Goal: Task Accomplishment & Management: Complete application form

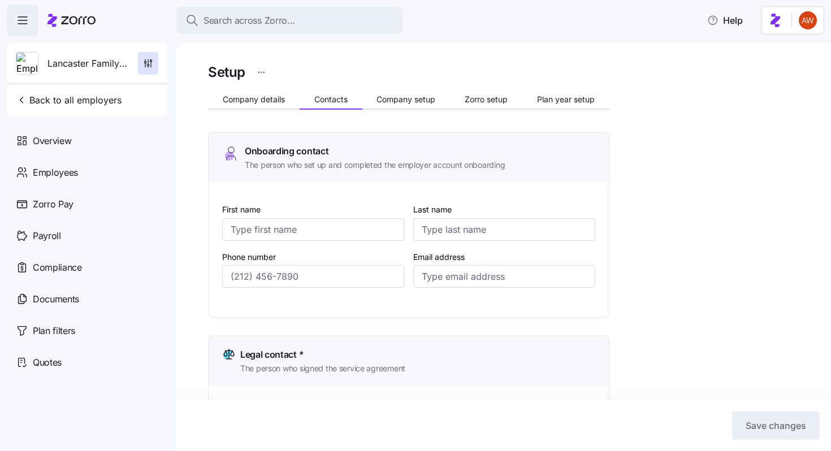
scroll to position [306, 0]
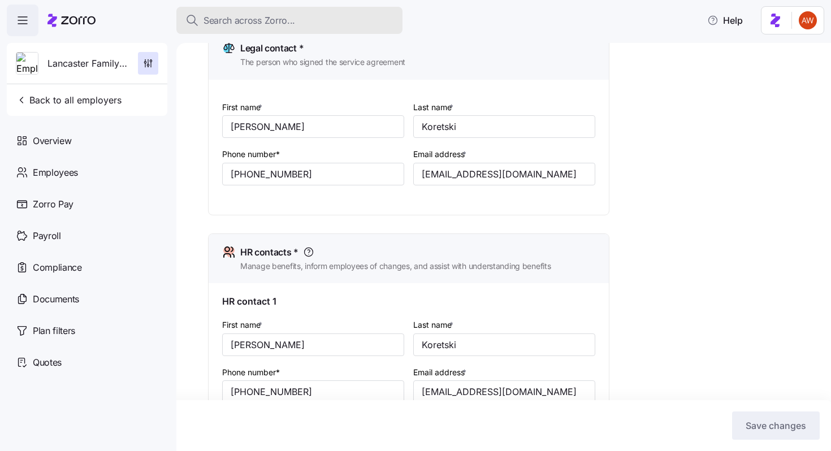
click at [248, 18] on span "Search across Zorro..." at bounding box center [249, 21] width 92 height 14
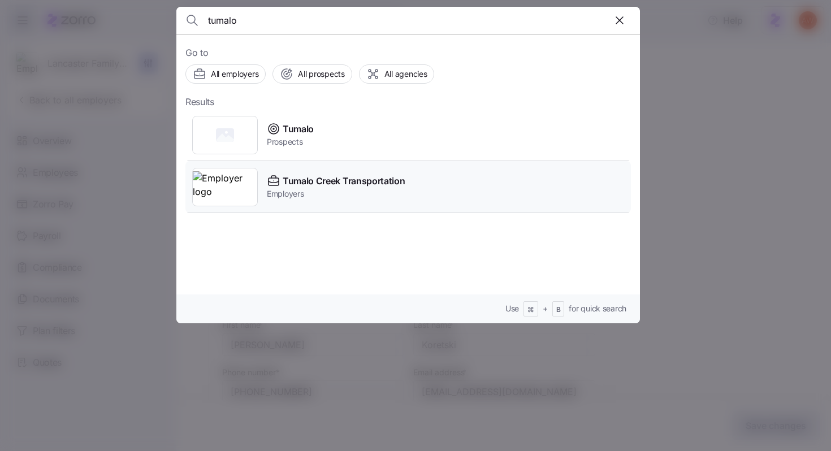
type input "tumalo"
click at [310, 176] on span "Tumalo Creek Transportation" at bounding box center [344, 181] width 122 height 14
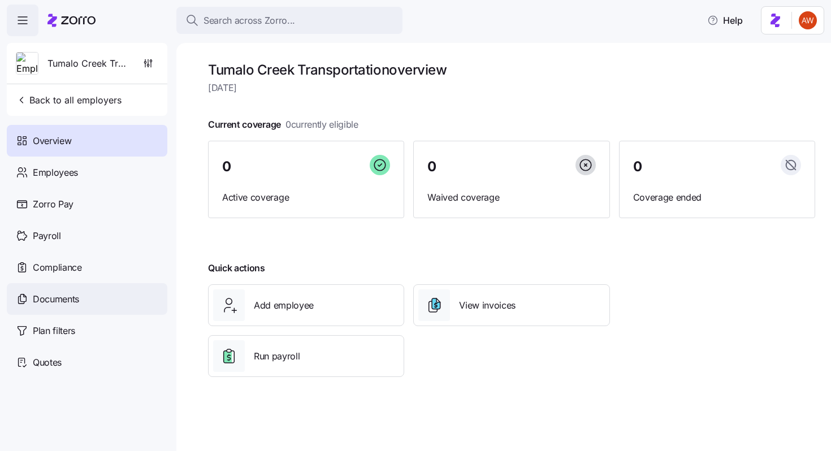
click at [66, 305] on span "Documents" at bounding box center [56, 299] width 46 height 14
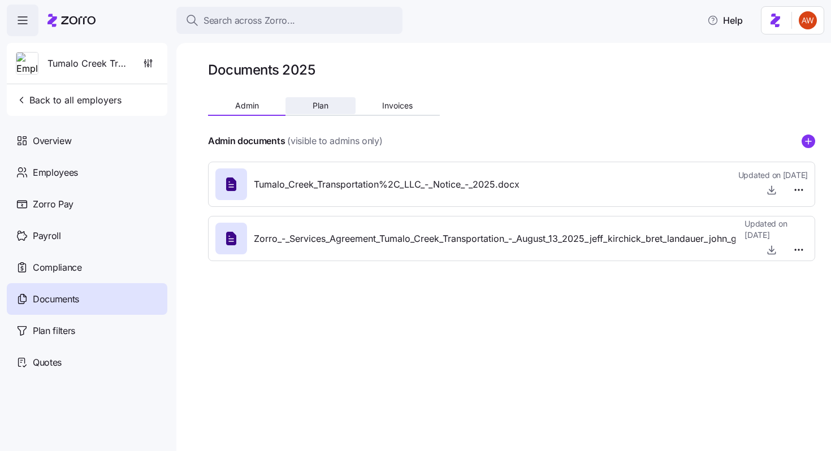
click at [324, 107] on span "Plan" at bounding box center [321, 106] width 16 height 8
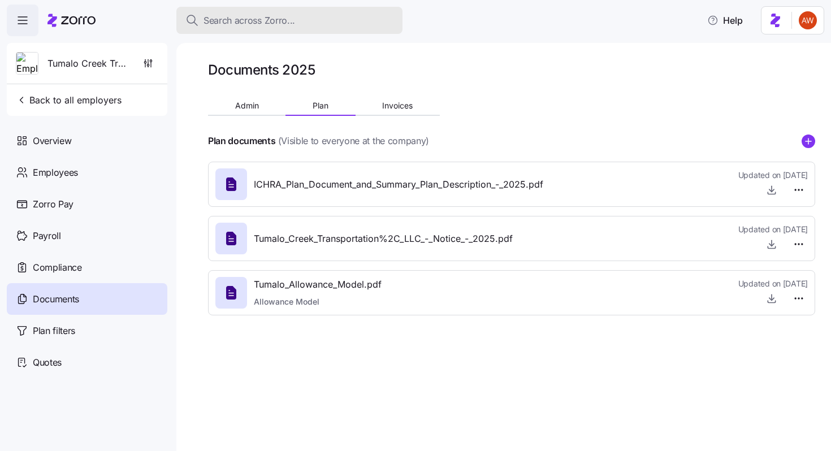
click at [246, 21] on span "Search across Zorro..." at bounding box center [249, 21] width 92 height 14
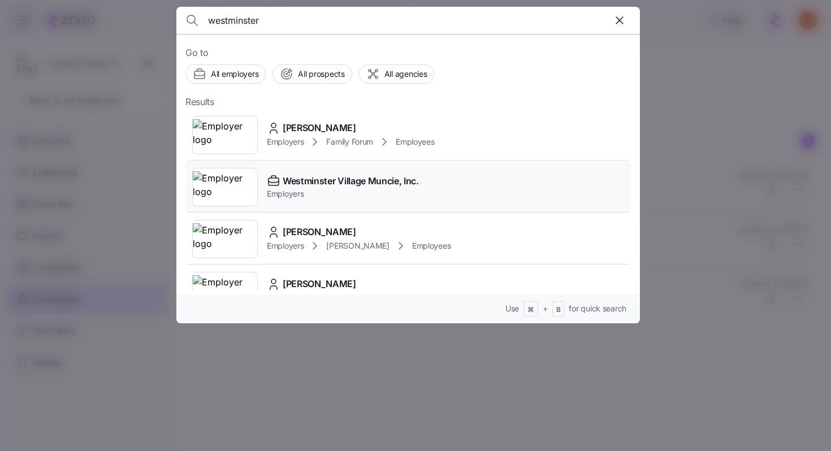
type input "westminster"
click at [318, 177] on span "Westminster Village Muncie, Inc." at bounding box center [351, 181] width 136 height 14
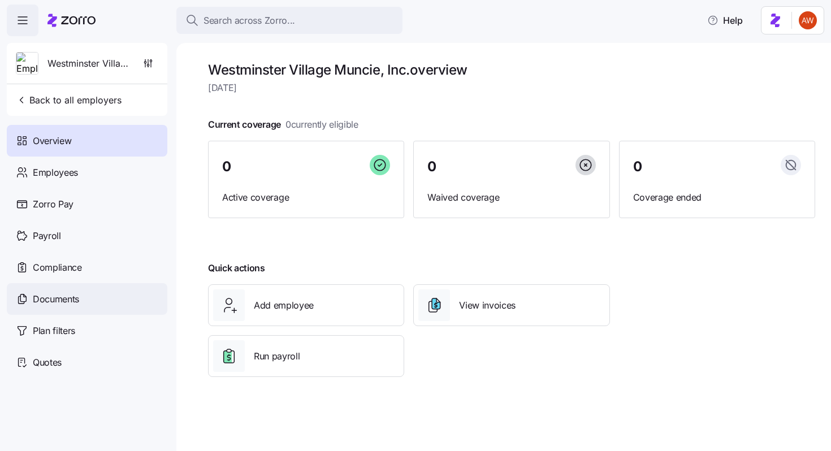
click at [91, 300] on div "Documents" at bounding box center [87, 299] width 160 height 32
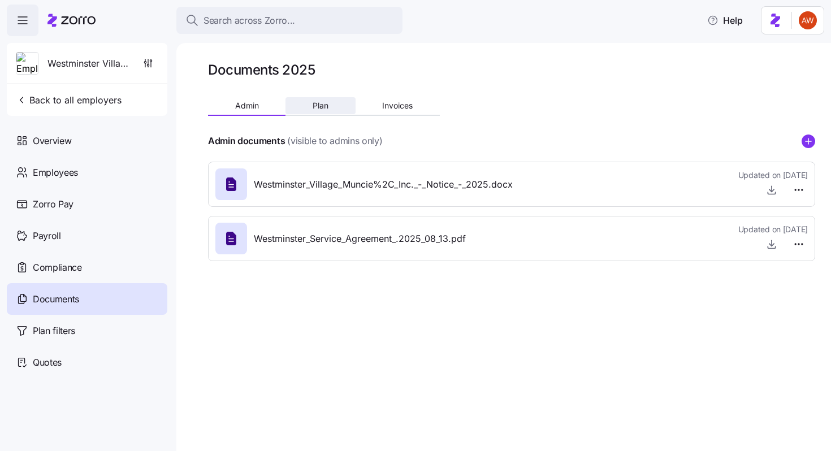
click at [322, 108] on span "Plan" at bounding box center [321, 106] width 16 height 8
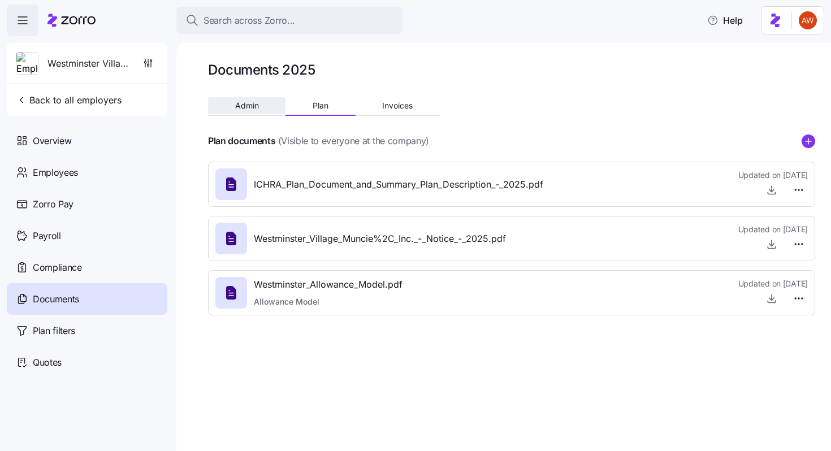
click at [258, 109] on span "Admin" at bounding box center [247, 106] width 24 height 8
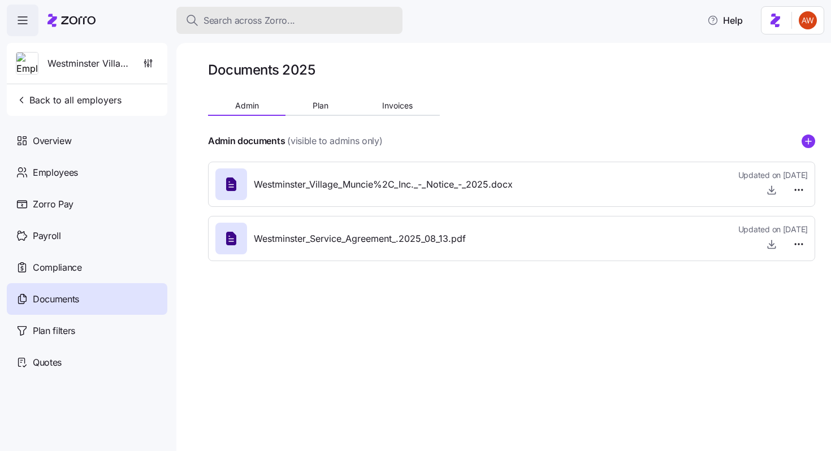
click at [319, 24] on div "Search across Zorro..." at bounding box center [289, 21] width 208 height 14
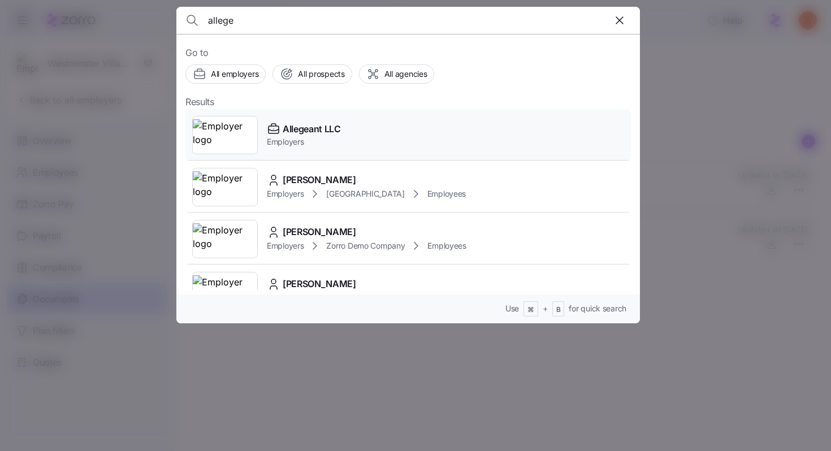
type input "allege"
click at [314, 151] on div "Allegeant LLC Employers" at bounding box center [407, 135] width 445 height 52
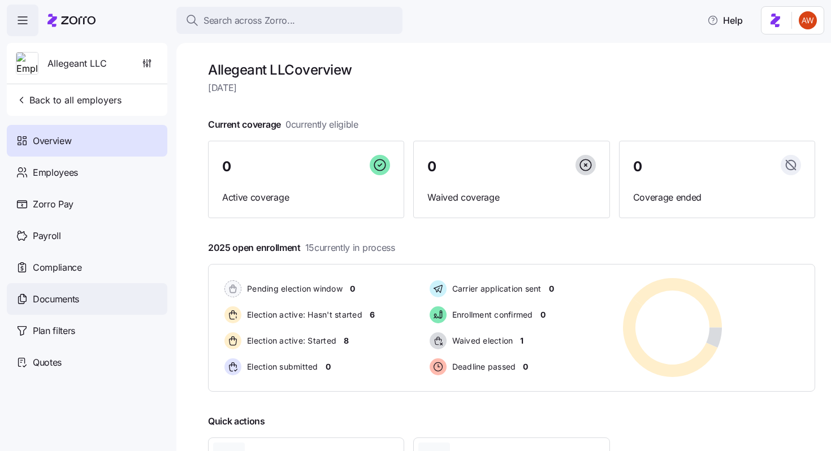
click at [47, 311] on div "Documents" at bounding box center [87, 299] width 160 height 32
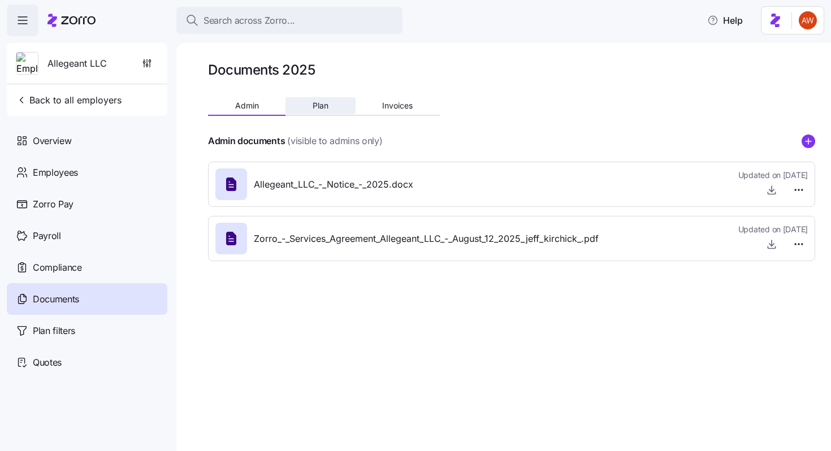
click at [314, 102] on span "Plan" at bounding box center [321, 106] width 16 height 8
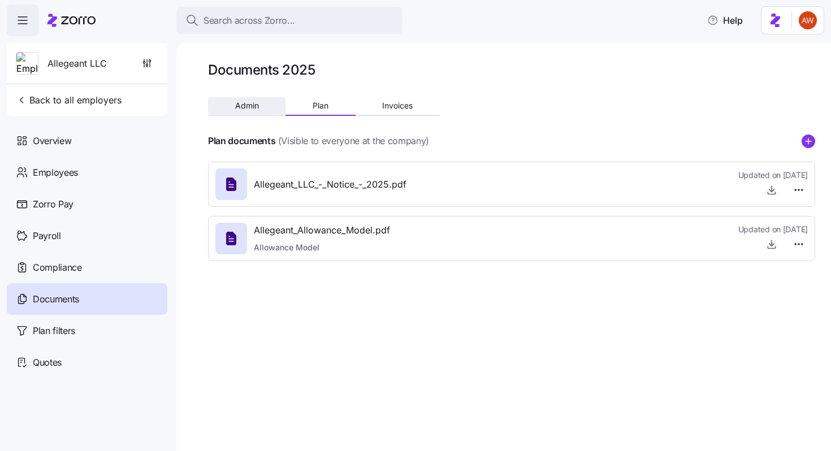
click at [260, 106] on button "Admin" at bounding box center [246, 105] width 77 height 17
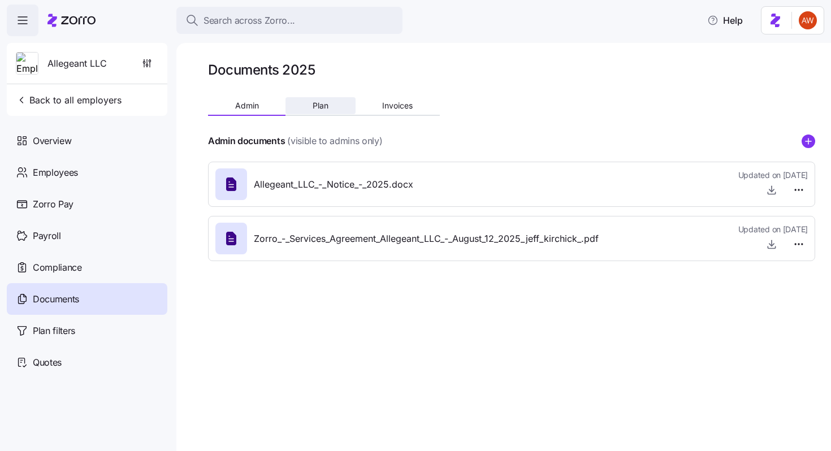
click at [321, 105] on span "Plan" at bounding box center [321, 106] width 16 height 8
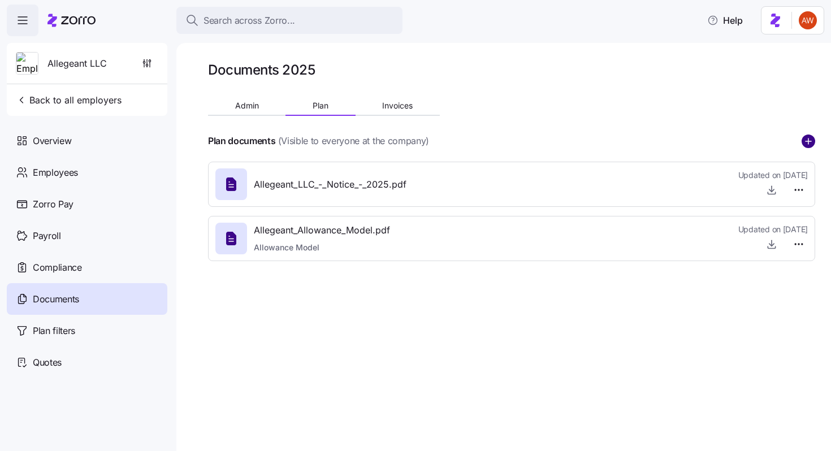
click at [805, 144] on circle "add icon" at bounding box center [808, 141] width 12 height 12
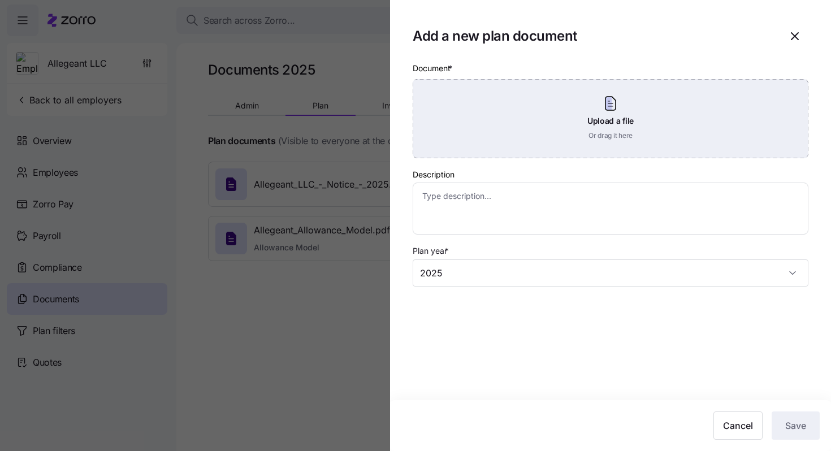
click at [512, 145] on div "Upload a file Or drag it here" at bounding box center [611, 118] width 396 height 79
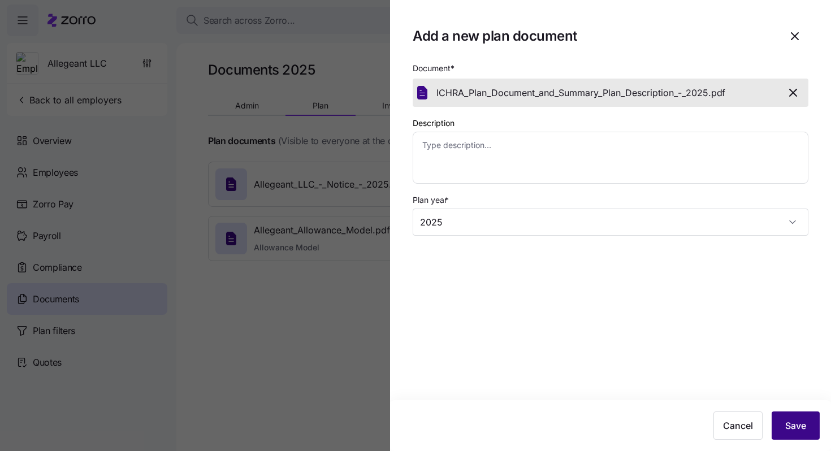
click at [787, 422] on span "Save" at bounding box center [795, 426] width 21 height 14
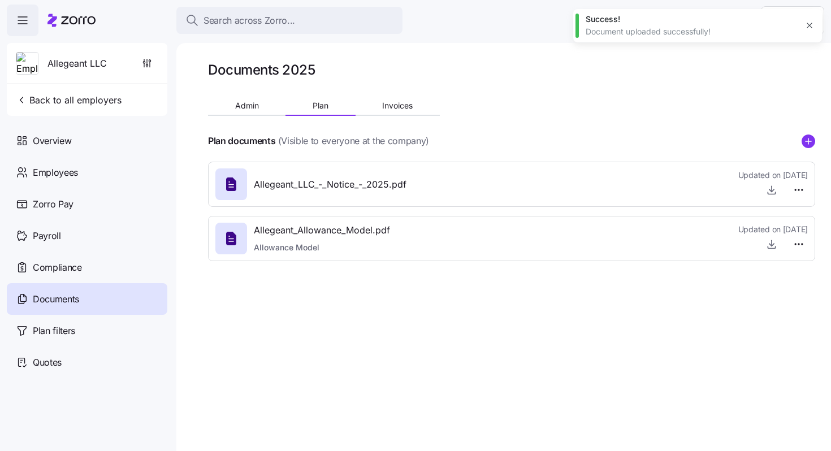
type textarea "x"
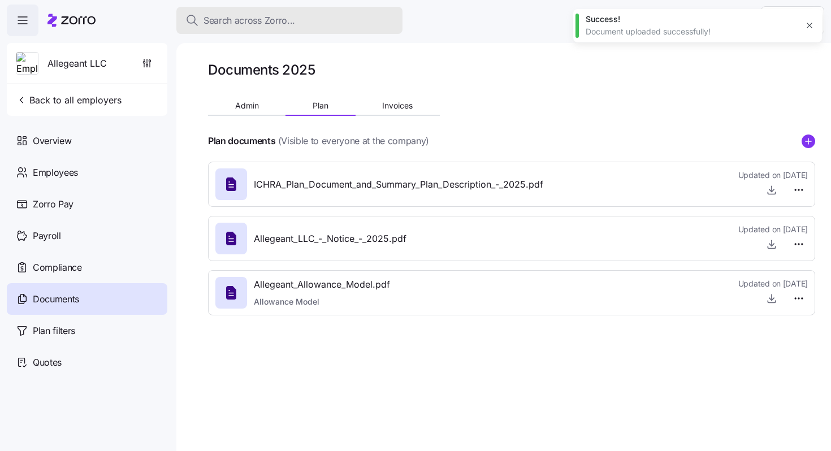
click at [332, 20] on div "Search across Zorro..." at bounding box center [289, 21] width 208 height 14
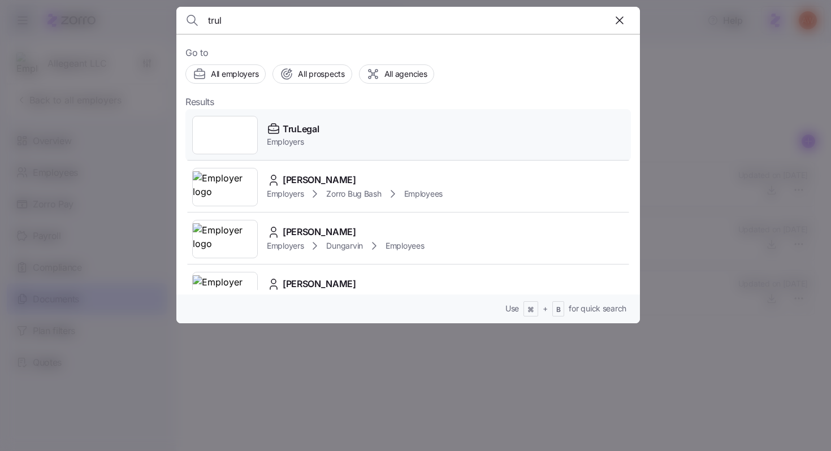
type input "trul"
click at [339, 120] on div "TruLegal Employers" at bounding box center [407, 135] width 445 height 52
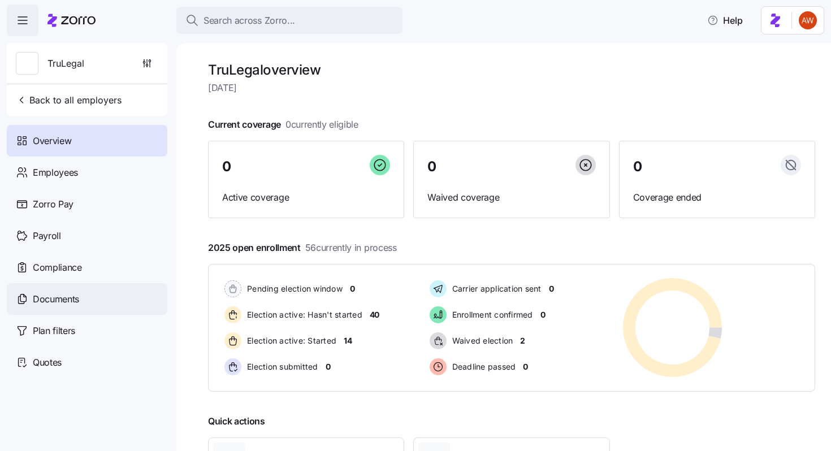
click at [95, 306] on div "Documents" at bounding box center [87, 299] width 160 height 32
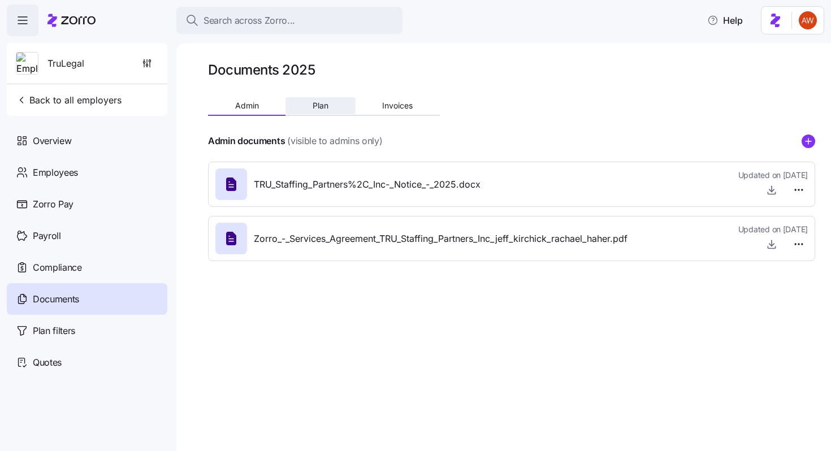
click at [318, 102] on span "Plan" at bounding box center [321, 106] width 16 height 8
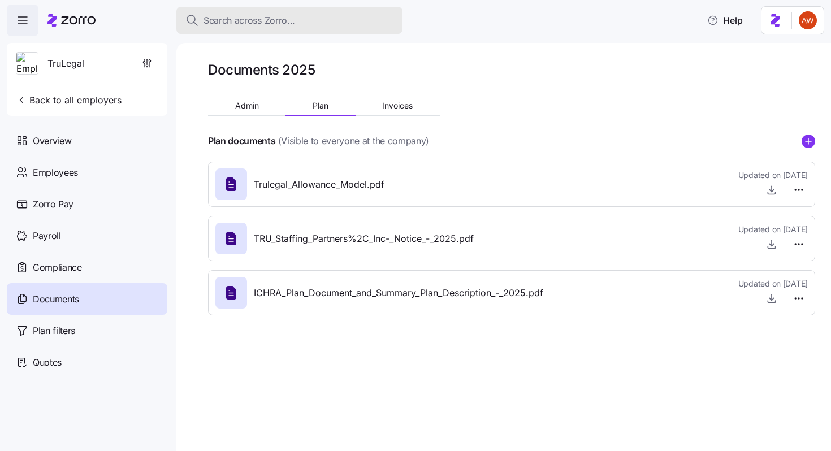
click at [272, 22] on span "Search across Zorro..." at bounding box center [249, 21] width 92 height 14
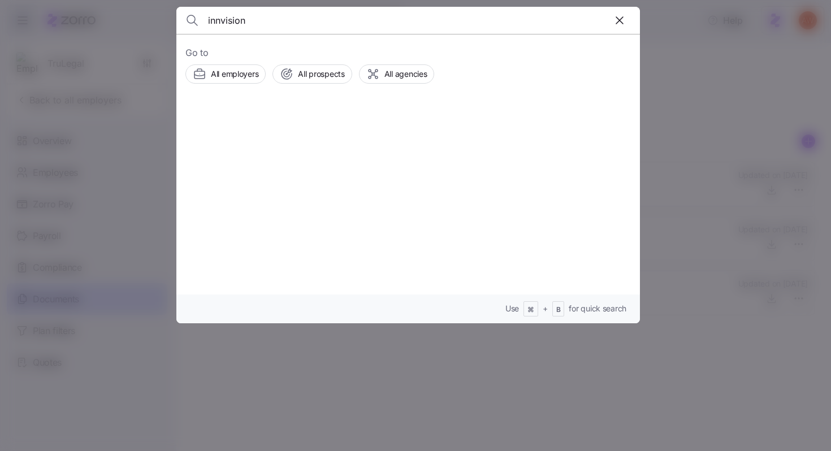
type input "innvision"
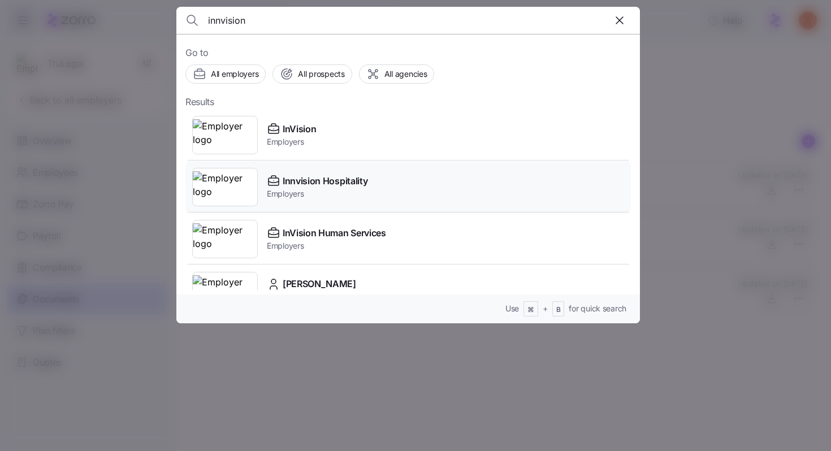
click at [306, 191] on span "Employers" at bounding box center [317, 193] width 101 height 11
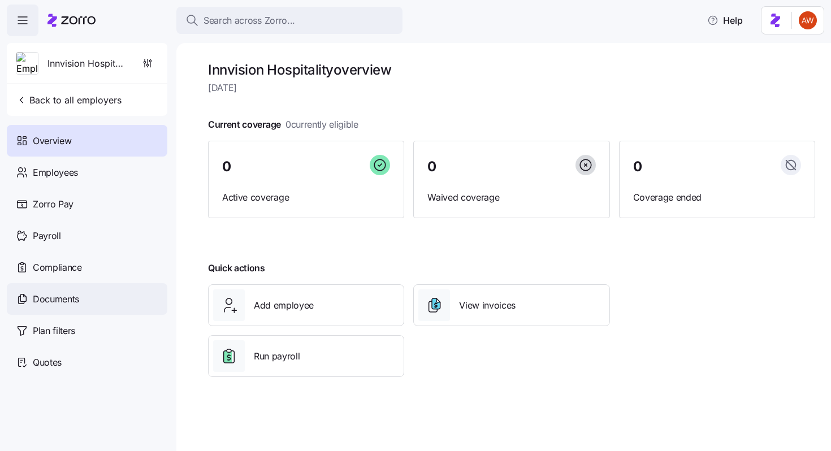
click at [92, 298] on div "Documents" at bounding box center [87, 299] width 160 height 32
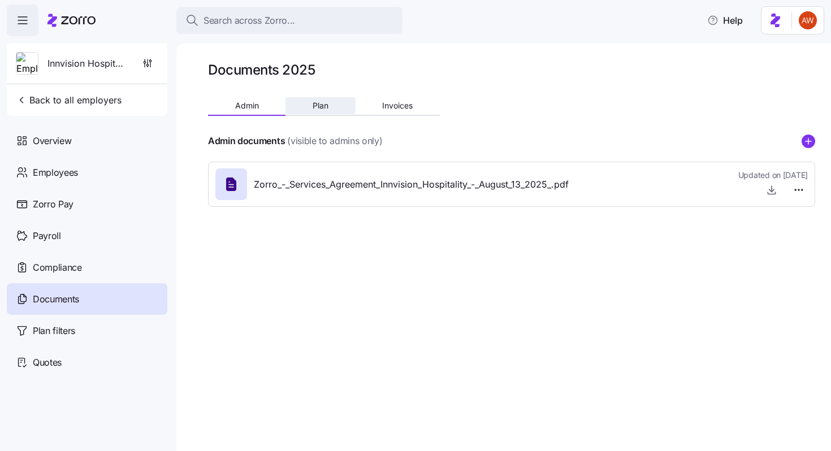
click at [309, 103] on button "Plan" at bounding box center [320, 105] width 70 height 17
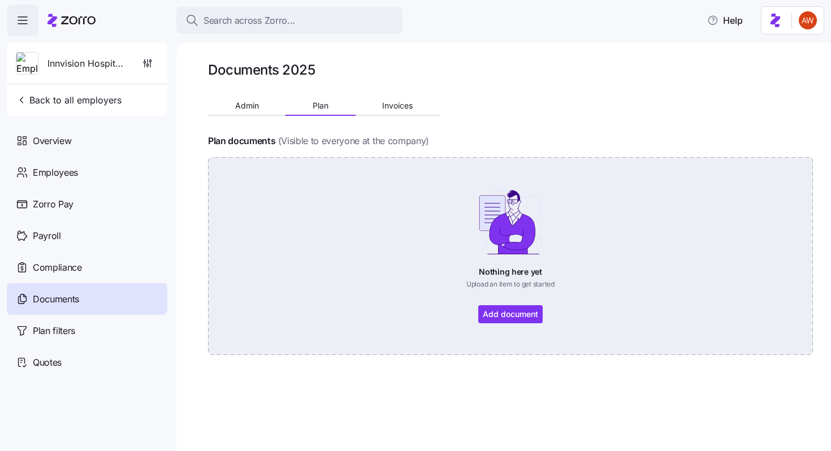
click at [526, 317] on div "Nothing here yet Upload an item to get started Add document" at bounding box center [510, 256] width 541 height 134
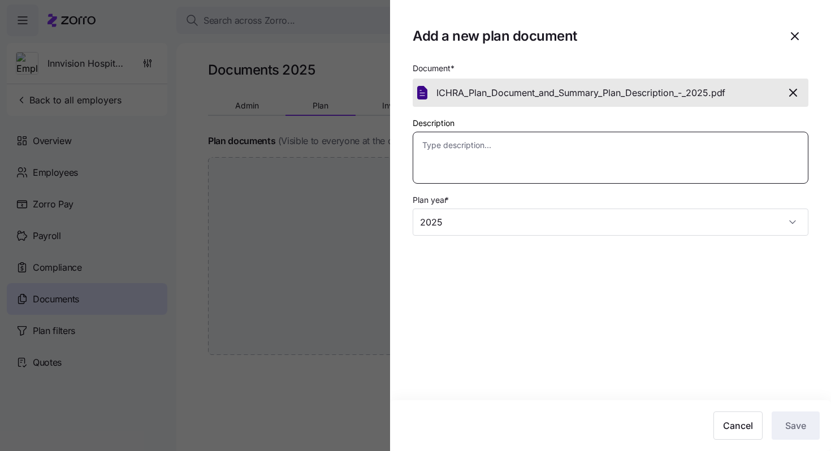
click at [636, 160] on textarea "Description" at bounding box center [611, 158] width 396 height 52
type textarea "x"
type textarea "S"
type textarea "x"
type textarea "Su"
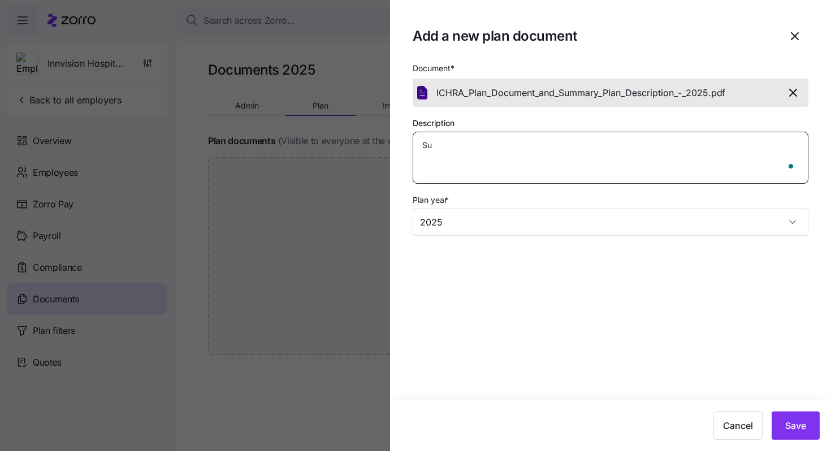
type textarea "x"
type textarea "Sum"
type textarea "x"
type textarea "Summ"
type textarea "x"
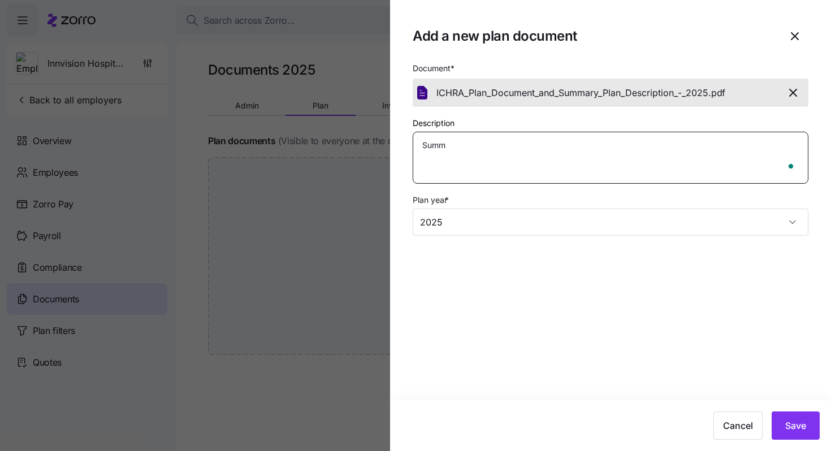
type textarea "Summa"
type textarea "x"
type textarea "Summar"
type textarea "x"
type textarea "Summary"
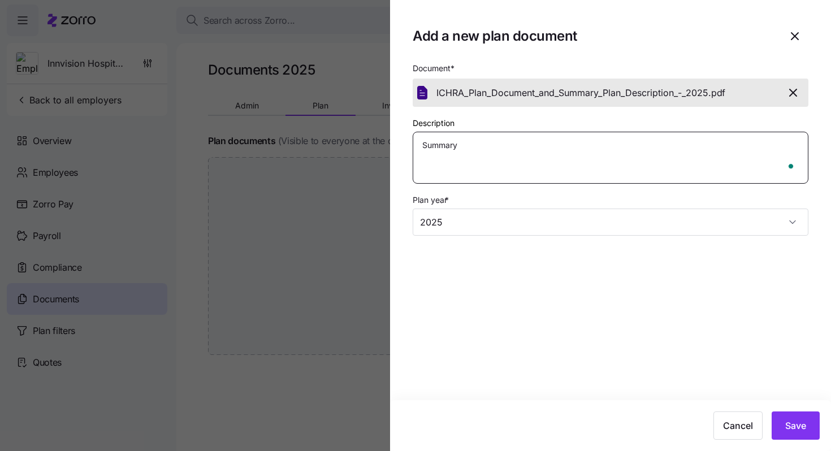
type textarea "x"
type textarea "Summary"
type textarea "x"
type textarea "Summary P"
type textarea "x"
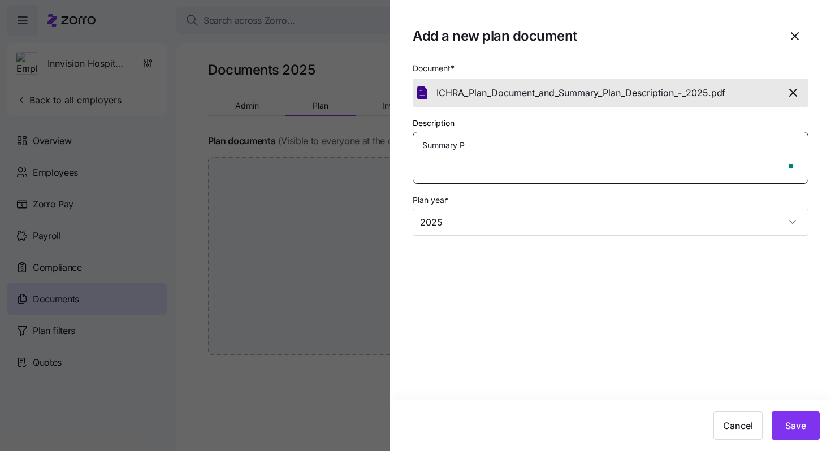
type textarea "Summary Pa"
type textarea "x"
type textarea "Summary P"
type textarea "x"
type textarea "I"
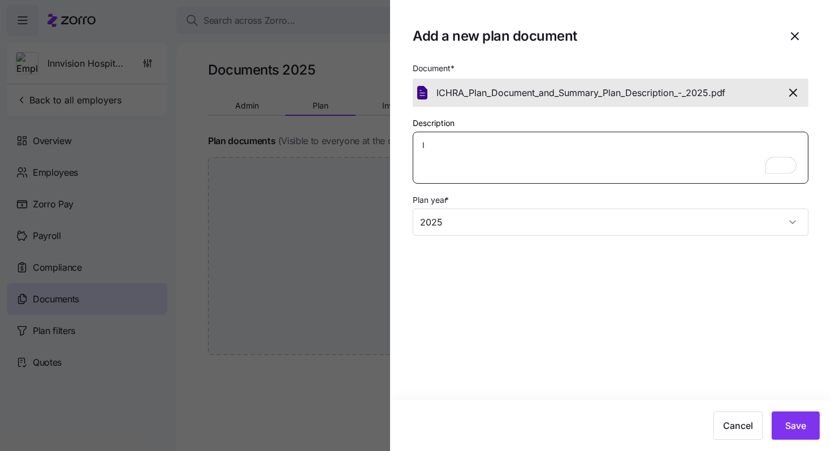
type textarea "x"
type textarea "ICH"
type textarea "x"
type textarea "ICHR"
type textarea "x"
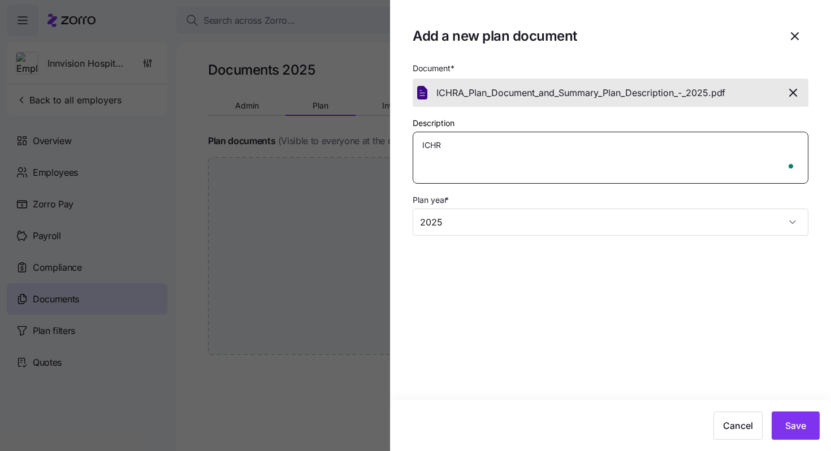
type textarea "ICHRA"
type textarea "x"
type textarea "ICHRA"
type textarea "x"
type textarea "ICHRA P"
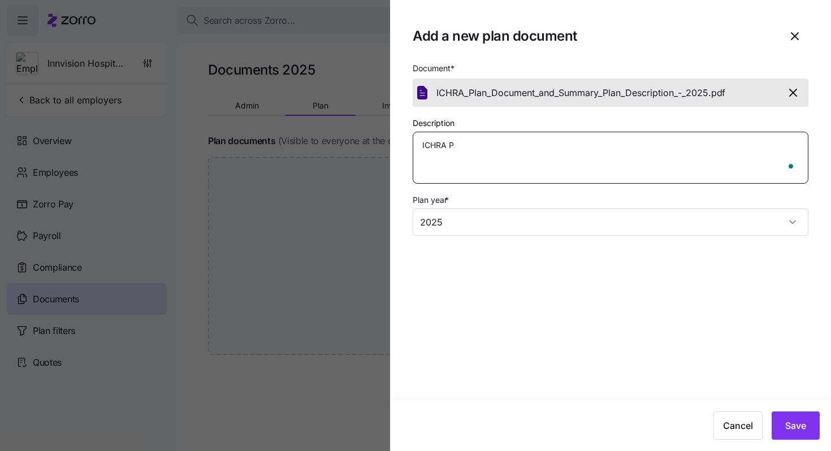
type textarea "x"
type textarea "ICHRA Pl"
type textarea "x"
type textarea "ICHRA Pla"
type textarea "x"
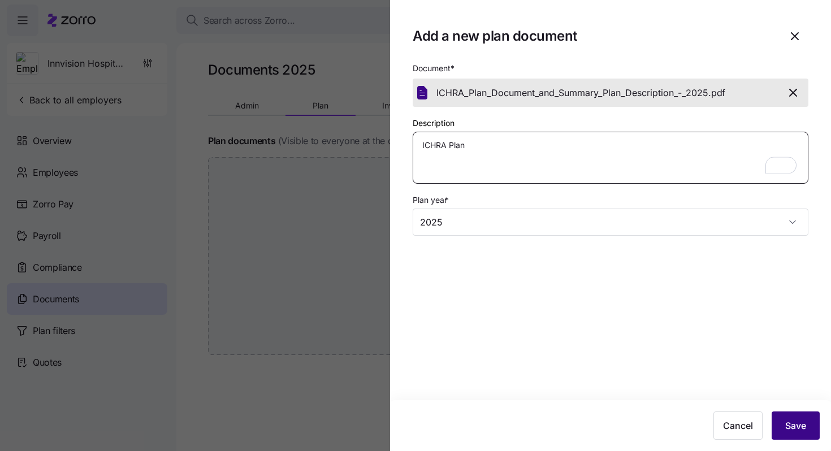
type textarea "ICHRA Plan"
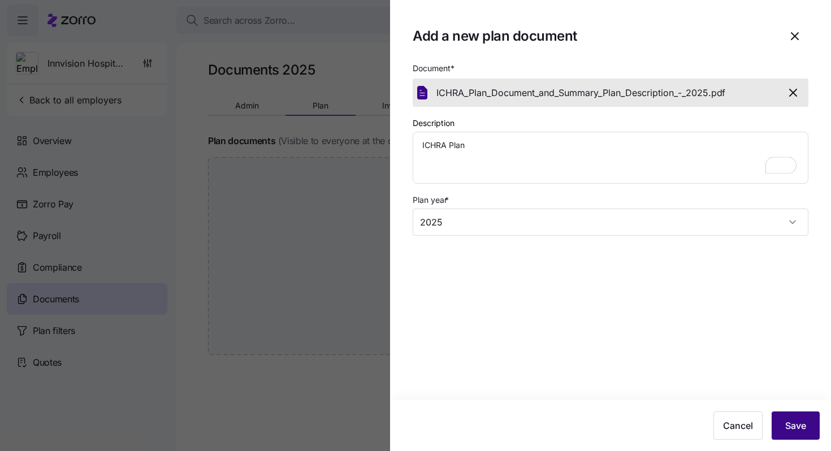
click at [795, 424] on span "Save" at bounding box center [795, 426] width 21 height 14
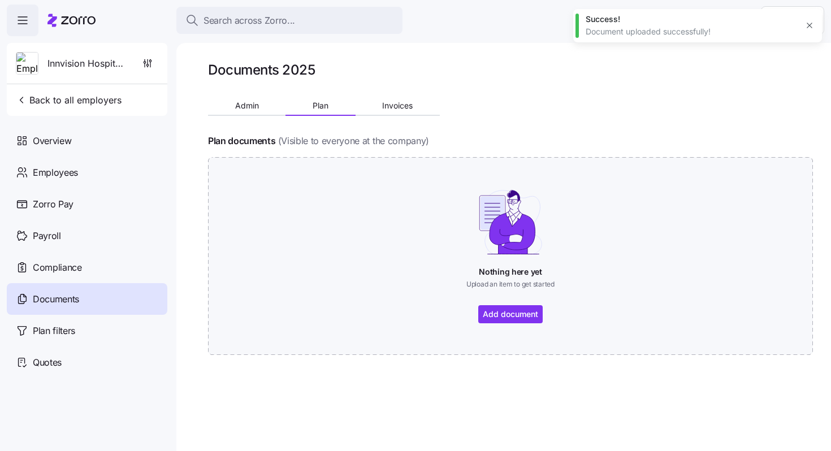
type textarea "x"
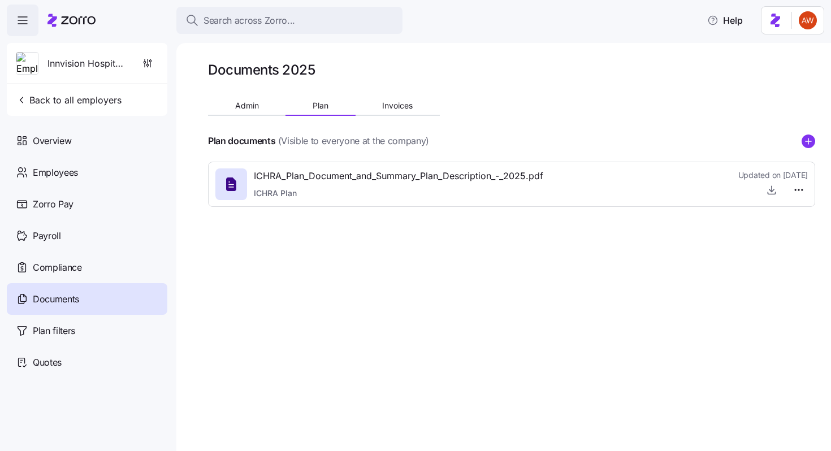
click at [244, 115] on div "Admin Plan Invoices" at bounding box center [324, 107] width 232 height 17
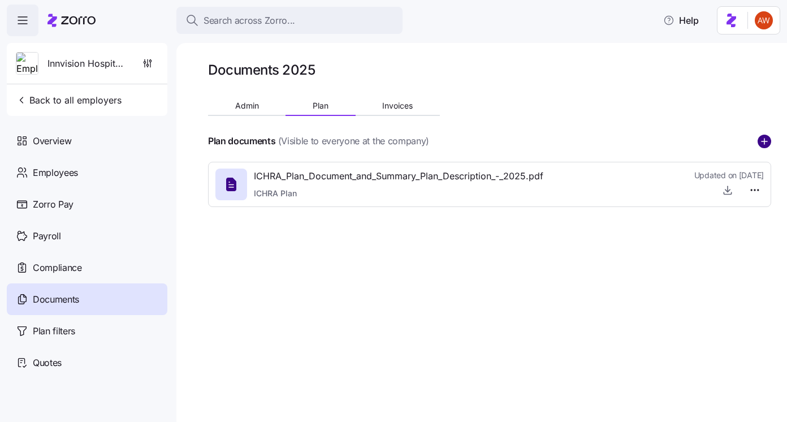
click at [766, 145] on circle "add icon" at bounding box center [764, 141] width 12 height 12
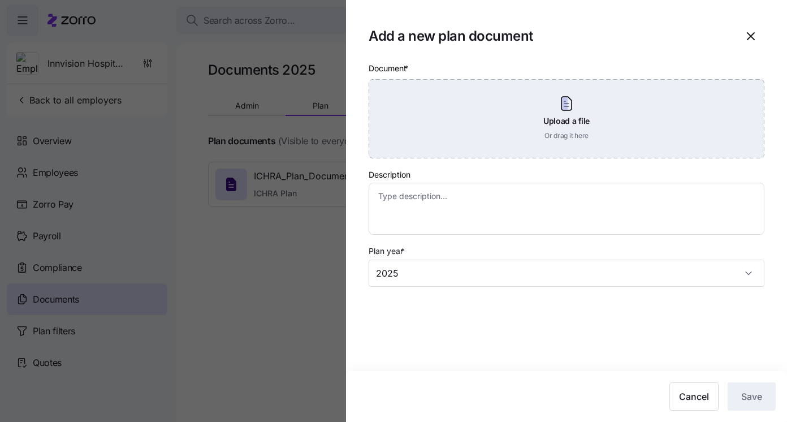
click at [606, 126] on div "Upload a file Or drag it here" at bounding box center [566, 118] width 396 height 79
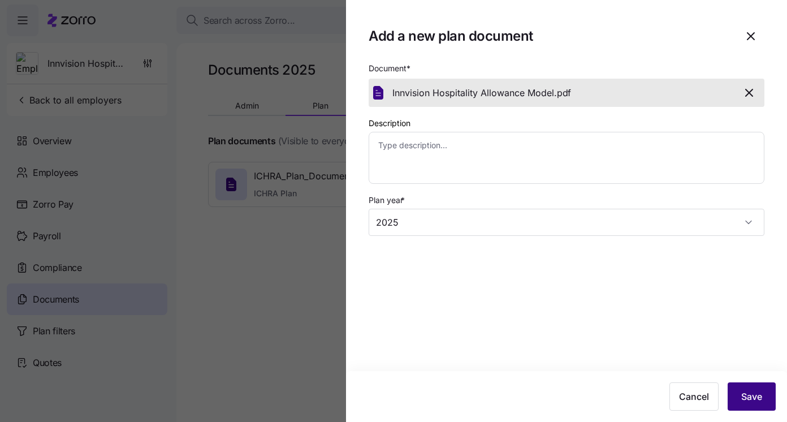
click at [760, 392] on span "Save" at bounding box center [751, 396] width 21 height 14
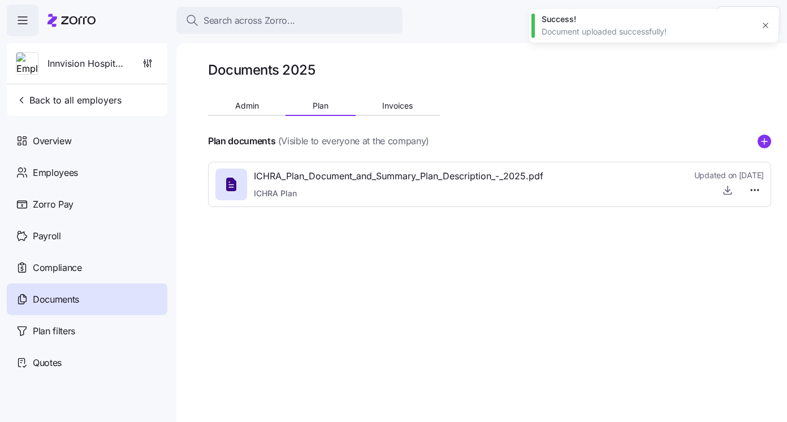
type textarea "x"
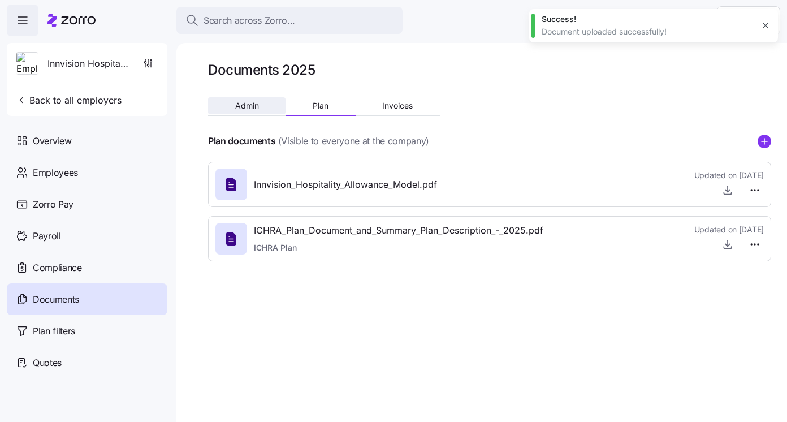
click at [254, 102] on span "Admin" at bounding box center [247, 106] width 24 height 8
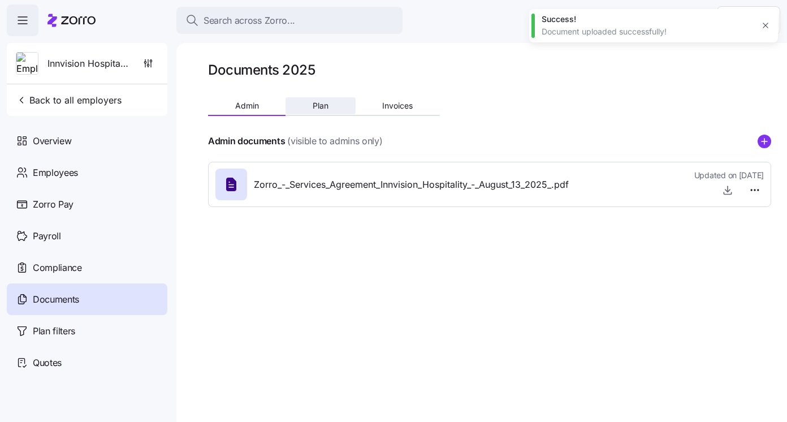
click at [315, 113] on button "Plan" at bounding box center [320, 105] width 70 height 17
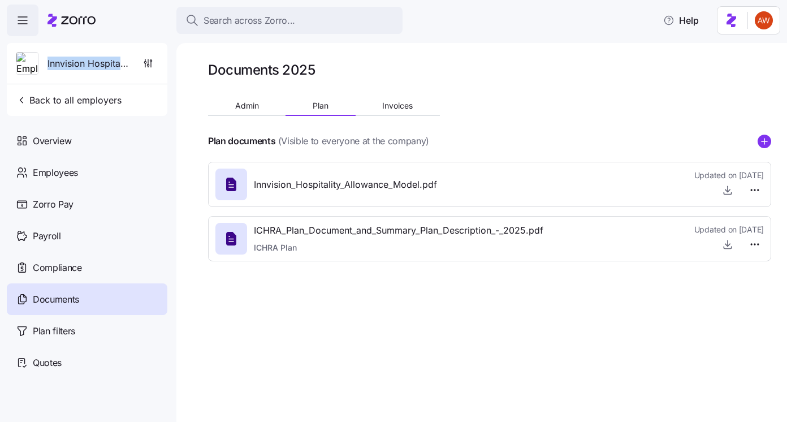
drag, startPoint x: 47, startPoint y: 61, endPoint x: 163, endPoint y: 73, distance: 116.5
click at [163, 73] on div "Innvision Hospitality, Inc Back to all employers" at bounding box center [87, 79] width 160 height 73
copy div "Innvision Hospitality, Inc"
click at [142, 60] on span "button" at bounding box center [147, 63] width 19 height 21
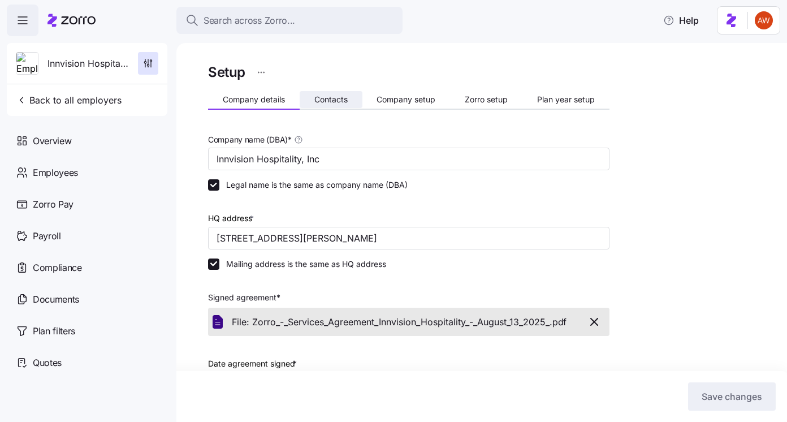
click at [332, 98] on span "Contacts" at bounding box center [330, 100] width 33 height 8
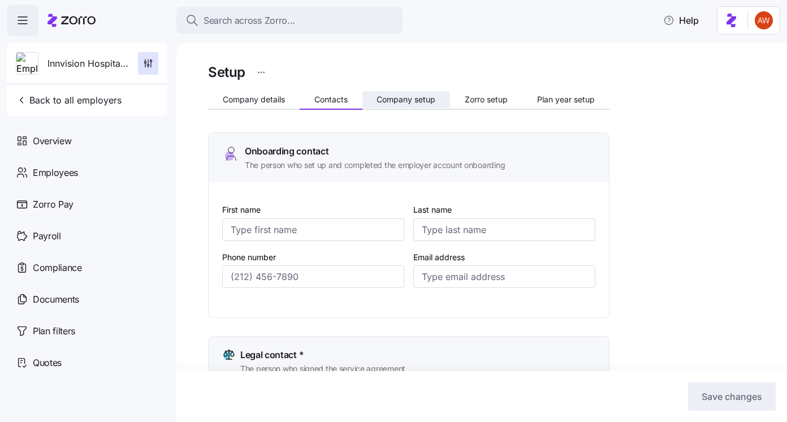
type input "Andrew"
type input "Schwanbeck"
type input "[EMAIL_ADDRESS][DOMAIN_NAME]"
type input "Andrew"
type input "Schwanbeck"
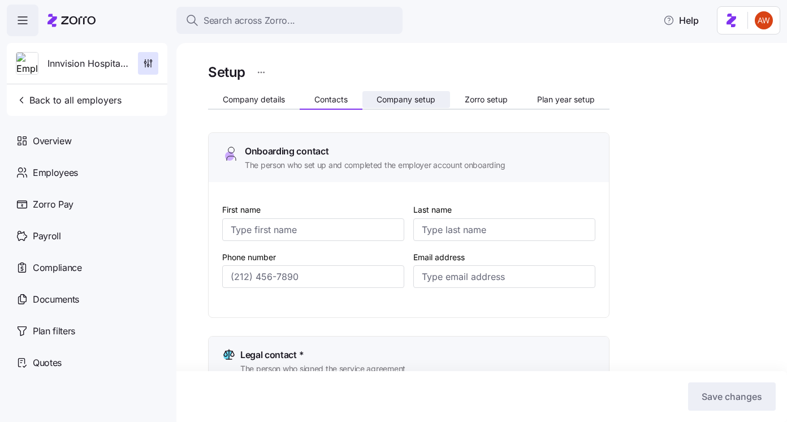
type input "[EMAIL_ADDRESS][DOMAIN_NAME]"
type input "Andrew"
type input "Schwanbeck"
type input "[EMAIL_ADDRESS][DOMAIN_NAME]"
type input "Andrew"
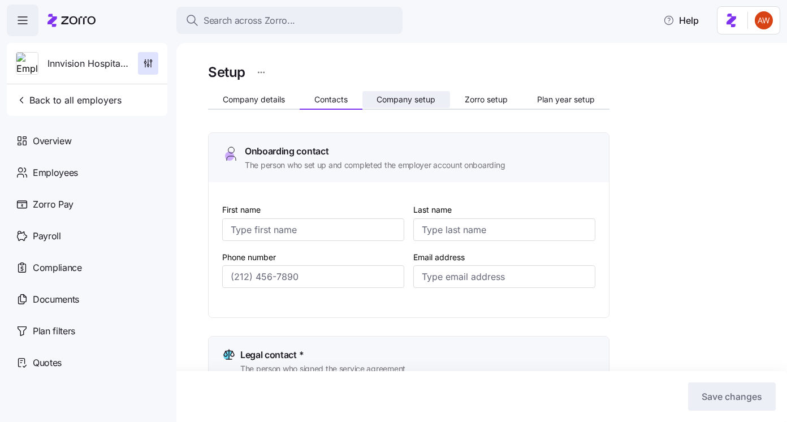
type input "Schwanbeck"
type input "[EMAIL_ADDRESS][DOMAIN_NAME]"
type input "(678) 967-2031"
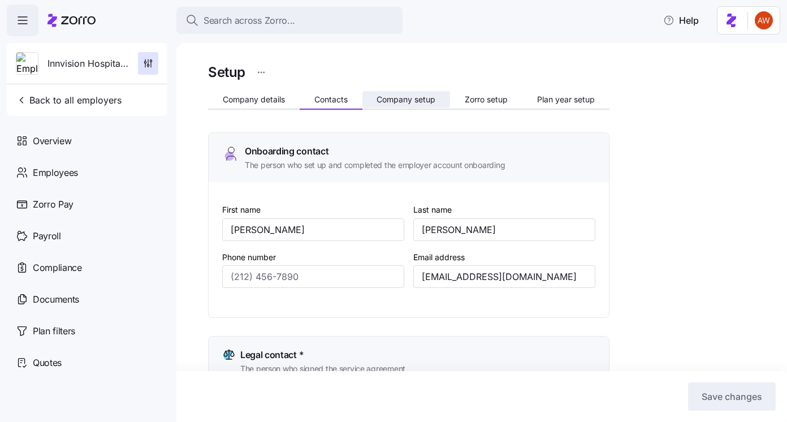
type input "(678) 967-2031"
click at [391, 99] on span "Company setup" at bounding box center [405, 100] width 59 height 8
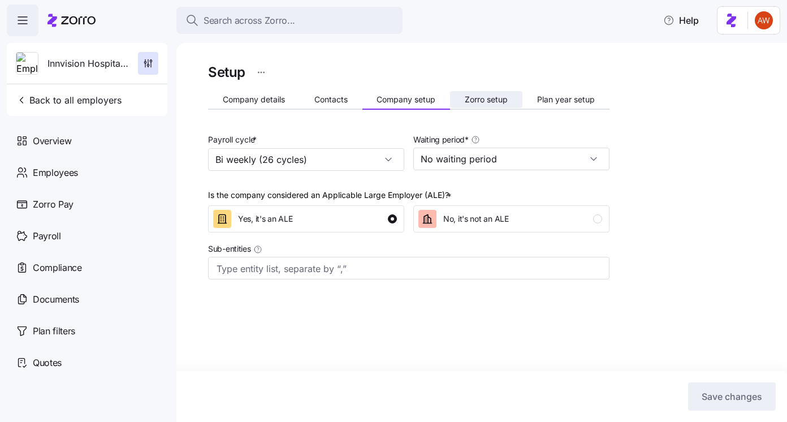
click at [472, 98] on span "Zorro setup" at bounding box center [486, 100] width 43 height 8
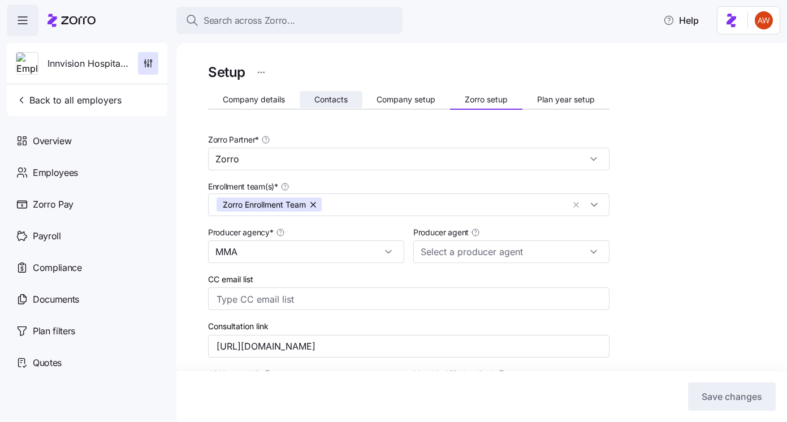
click at [339, 96] on span "Contacts" at bounding box center [330, 100] width 33 height 8
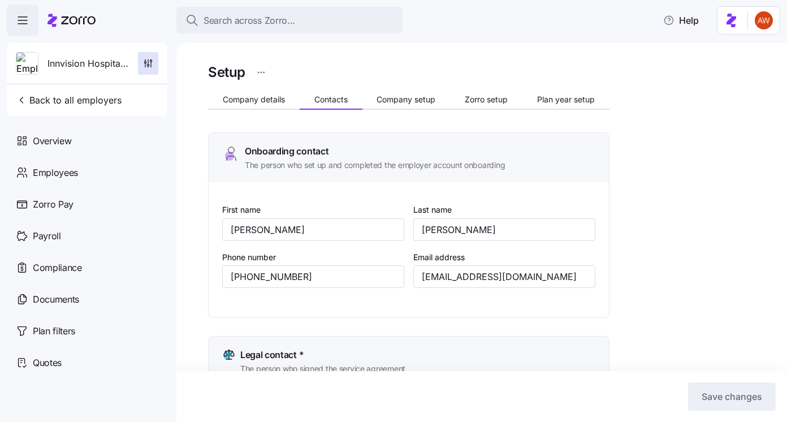
click at [253, 101] on span "Company details" at bounding box center [254, 100] width 62 height 8
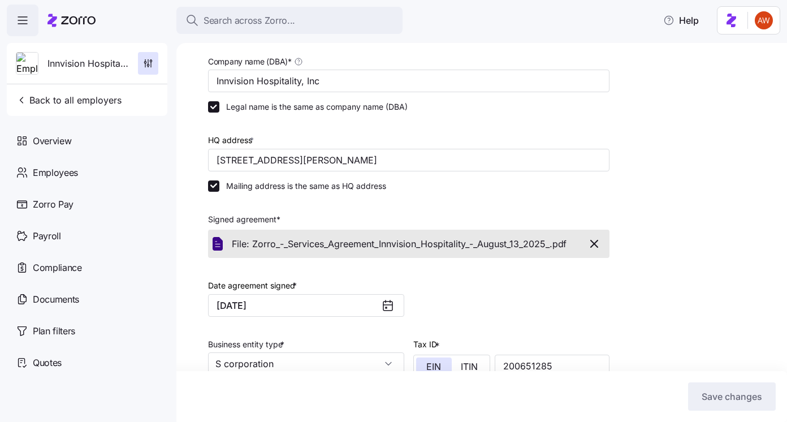
scroll to position [25, 0]
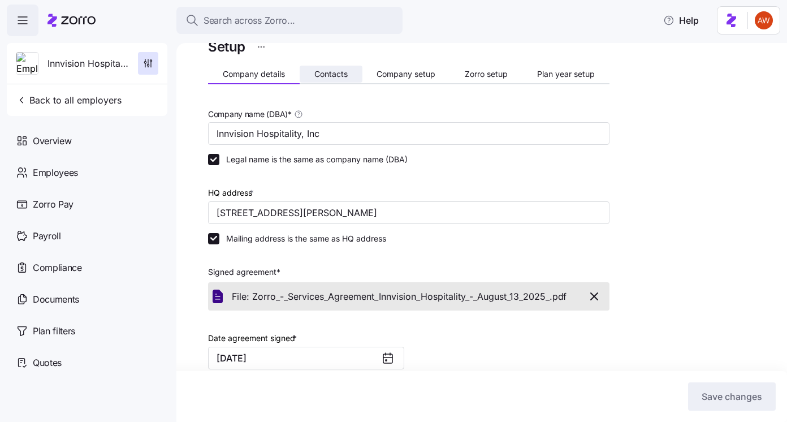
click at [328, 72] on span "Contacts" at bounding box center [330, 74] width 33 height 8
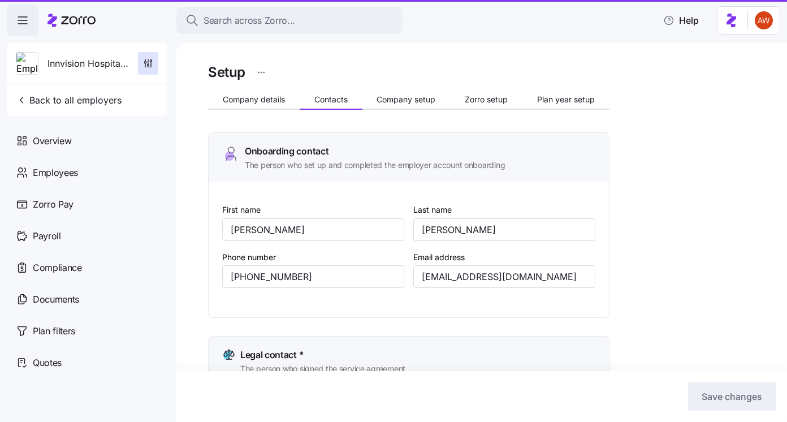
click at [404, 72] on div "Setup" at bounding box center [408, 72] width 401 height 23
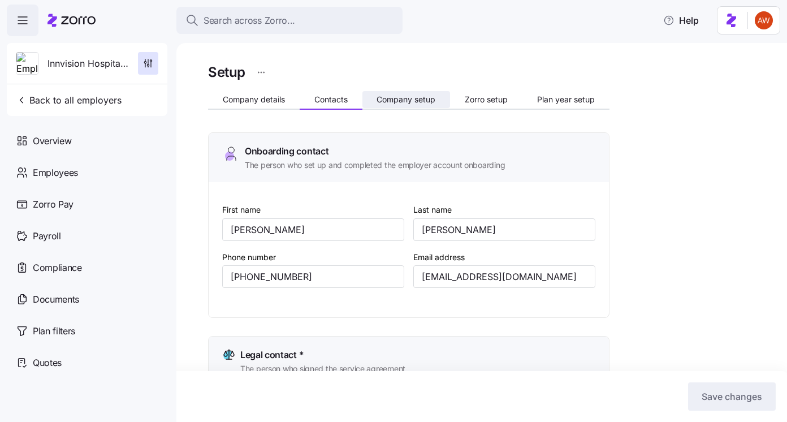
click at [412, 91] on button "Company setup" at bounding box center [406, 99] width 88 height 17
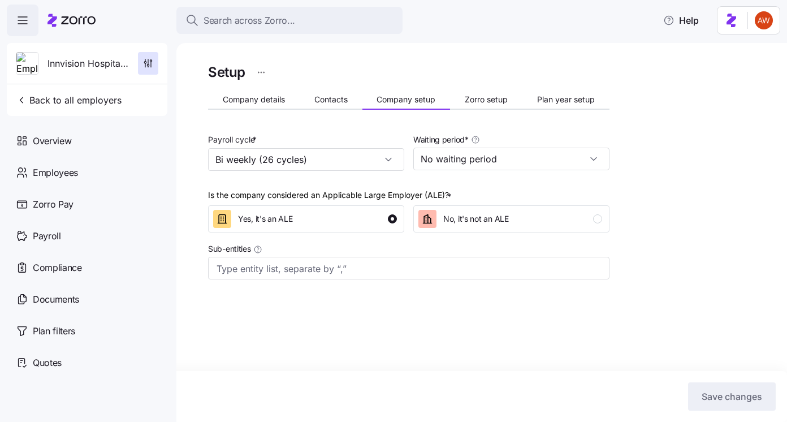
click at [415, 102] on span "Company setup" at bounding box center [405, 100] width 59 height 8
click at [485, 101] on span "Zorro setup" at bounding box center [486, 100] width 43 height 8
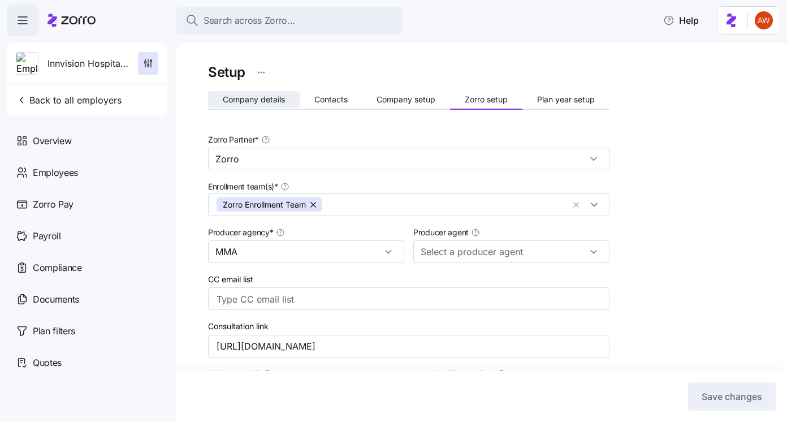
click at [264, 100] on span "Company details" at bounding box center [254, 100] width 62 height 8
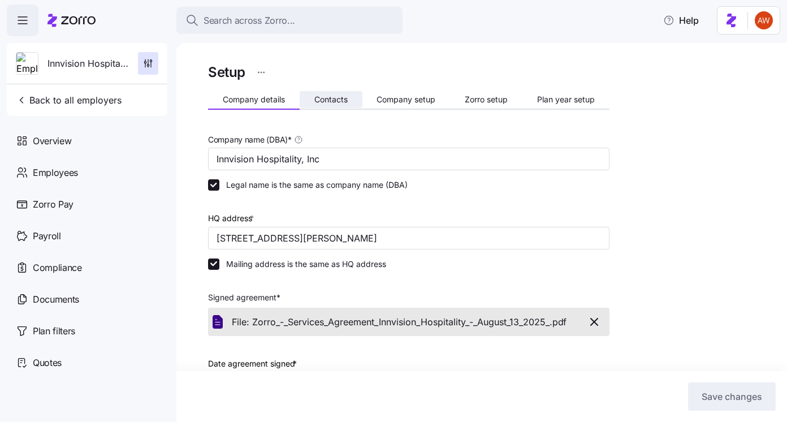
click at [322, 103] on span "Contacts" at bounding box center [330, 100] width 33 height 8
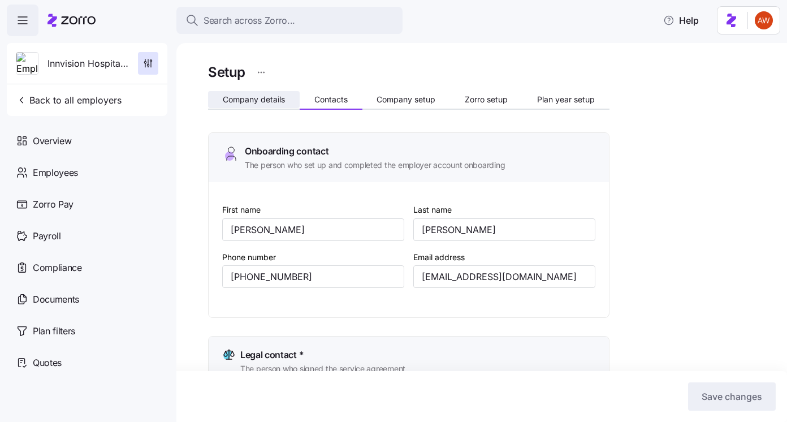
click at [251, 105] on button "Company details" at bounding box center [254, 99] width 92 height 17
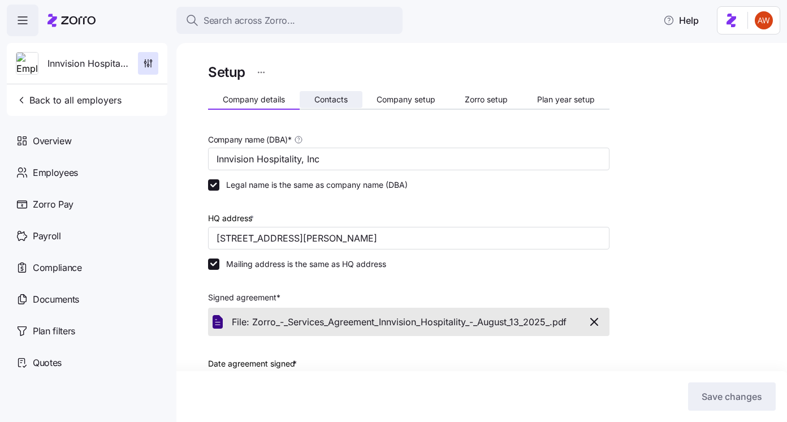
click at [326, 98] on span "Contacts" at bounding box center [330, 100] width 33 height 8
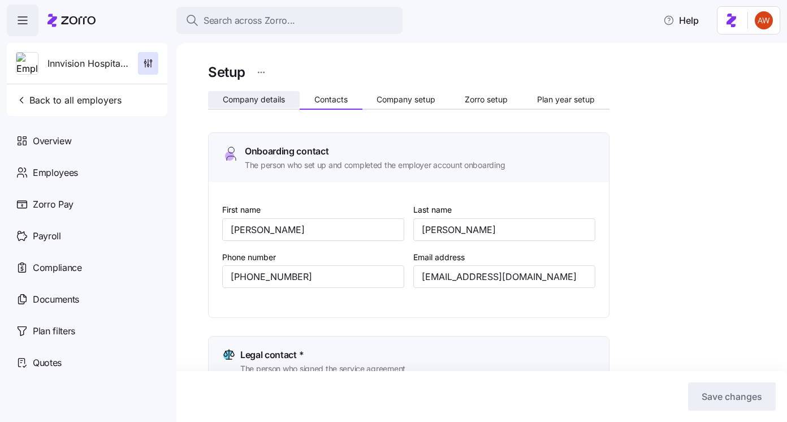
click at [250, 107] on button "Company details" at bounding box center [254, 99] width 92 height 17
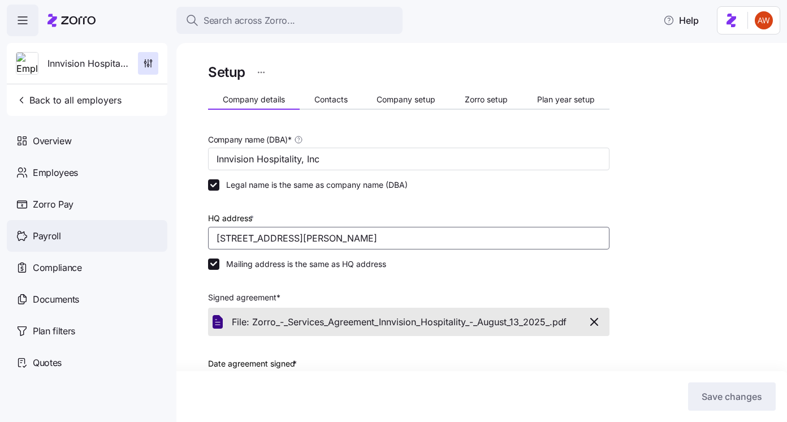
drag, startPoint x: 385, startPoint y: 240, endPoint x: 161, endPoint y: 231, distance: 224.5
click at [161, 231] on div "Search across Zorro... Help Innvision Hospitality, Inc Back to all employers Ov…" at bounding box center [393, 207] width 787 height 415
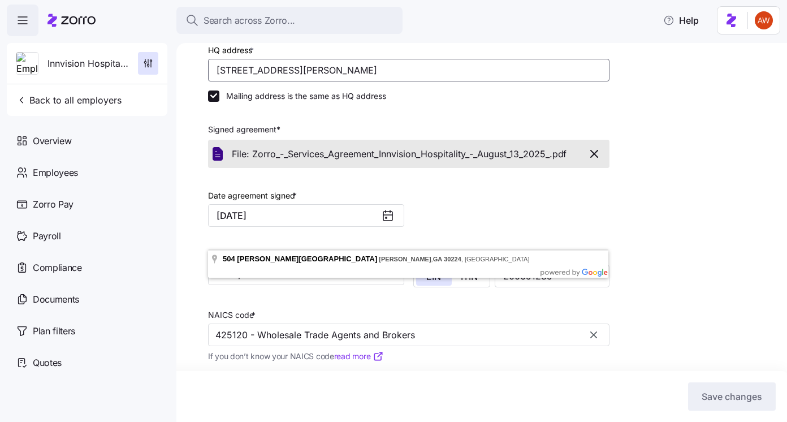
scroll to position [302, 0]
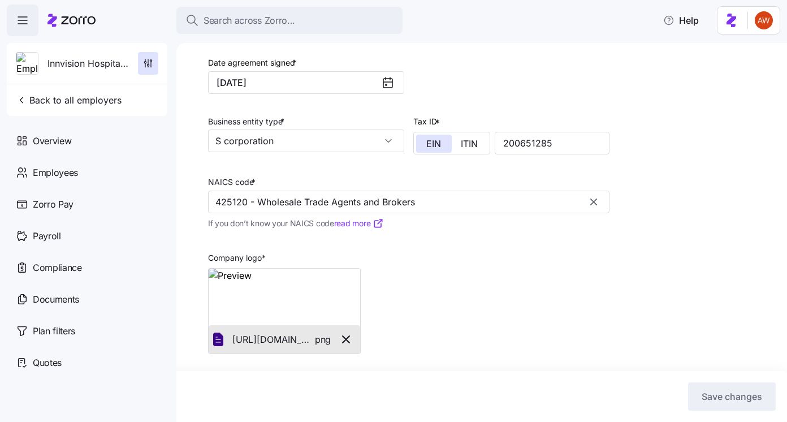
click at [173, 295] on nav "Innvision Hospitality, Inc Back to all employers Overview Employees Zorro Pay P…" at bounding box center [88, 228] width 176 height 385
click at [268, 300] on img at bounding box center [284, 296] width 151 height 57
click at [242, 284] on img at bounding box center [284, 296] width 151 height 57
click at [264, 305] on img at bounding box center [284, 296] width 151 height 57
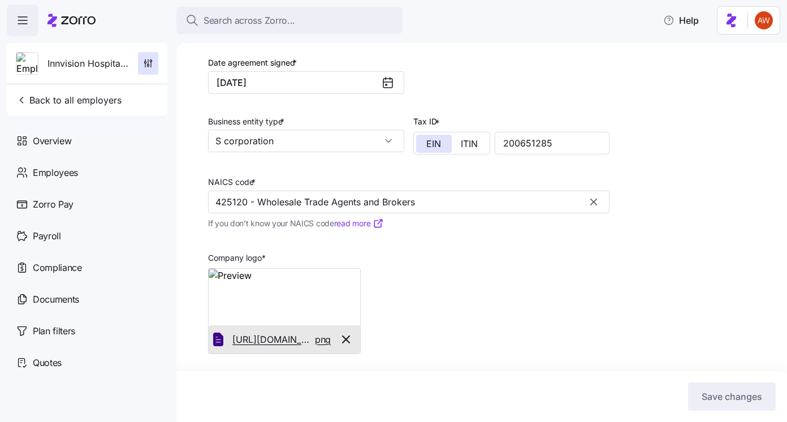
click at [263, 338] on span "https://zorro-employer-images-prod.s3.us-east-1.amazonaws.com/57507fdd-5deb-4cb…" at bounding box center [273, 339] width 83 height 14
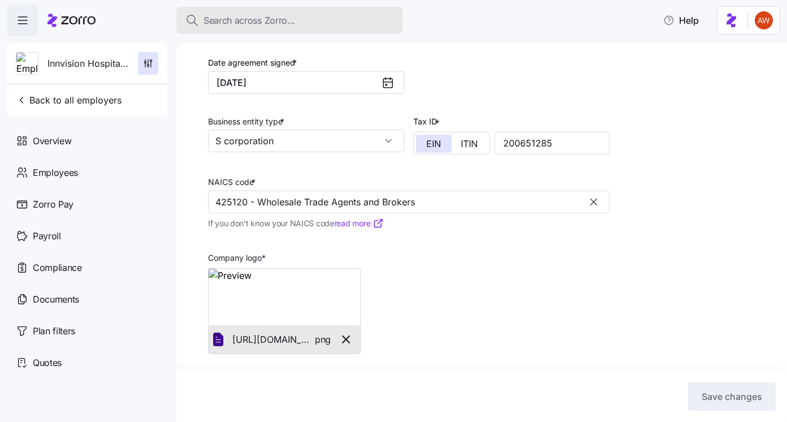
click at [294, 15] on div "Search across Zorro..." at bounding box center [289, 21] width 208 height 14
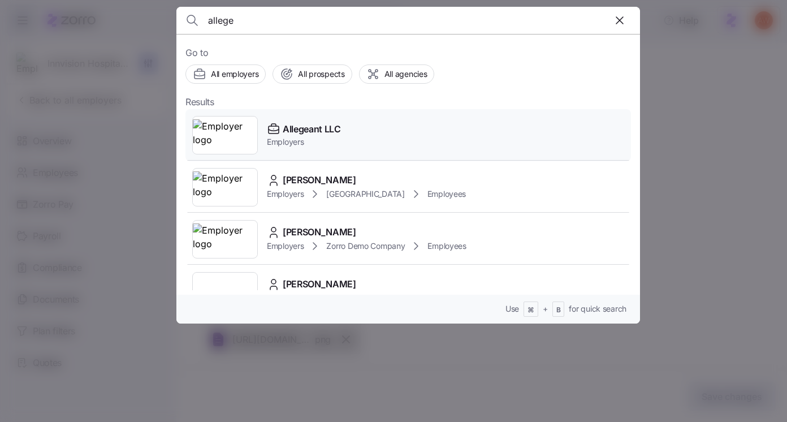
type input "allege"
click at [329, 141] on span "Employers" at bounding box center [304, 141] width 74 height 11
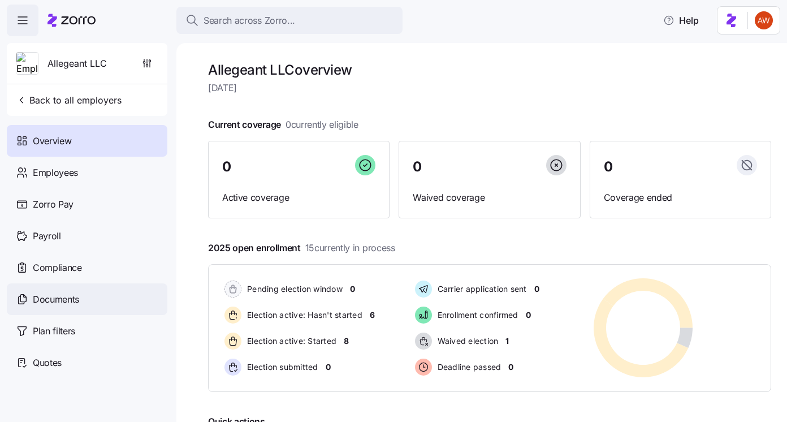
click at [67, 304] on span "Documents" at bounding box center [56, 299] width 46 height 14
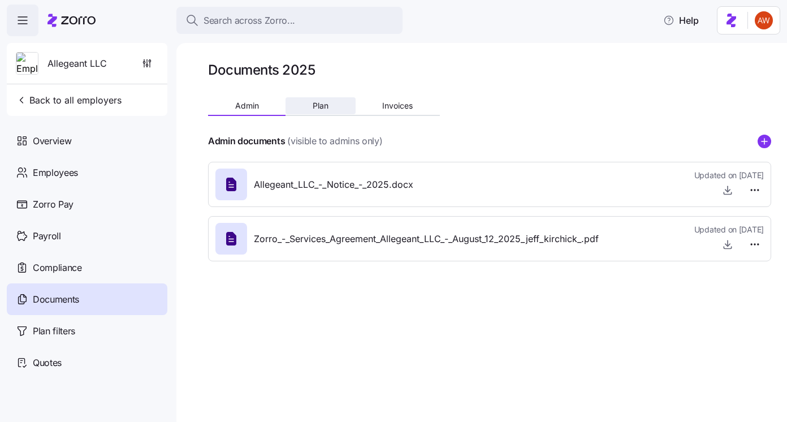
click at [340, 106] on button "Plan" at bounding box center [320, 105] width 70 height 17
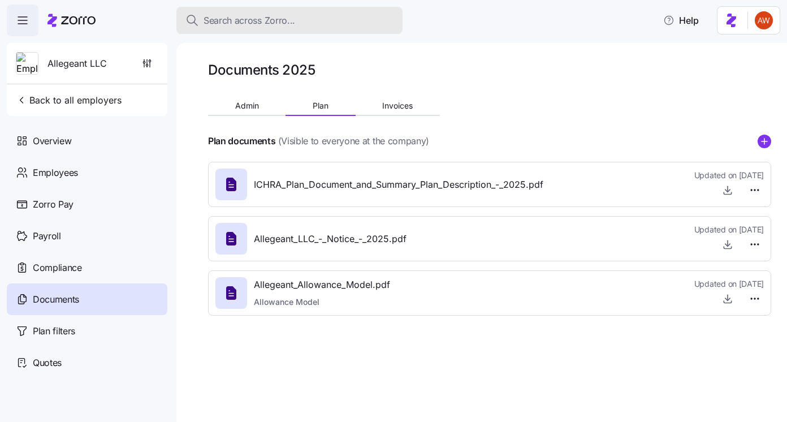
click at [311, 19] on div "Search across Zorro..." at bounding box center [289, 21] width 208 height 14
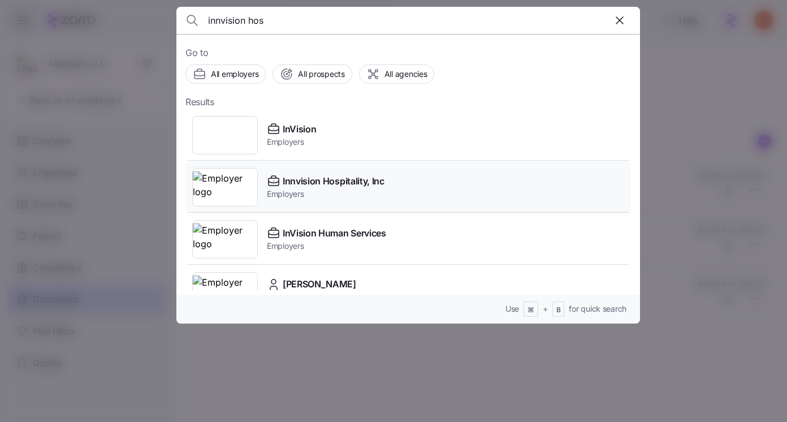
type input "innvision hos"
click at [310, 183] on span "Innvision Hospitality, Inc" at bounding box center [334, 181] width 102 height 14
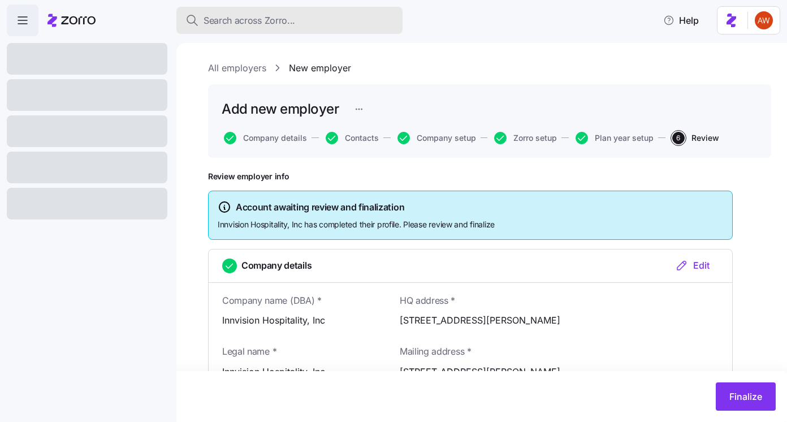
click at [299, 16] on div "Search across Zorro..." at bounding box center [289, 21] width 208 height 14
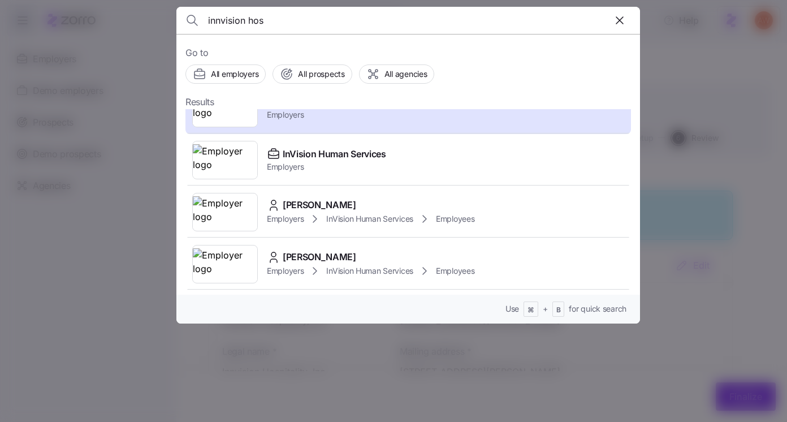
scroll to position [29, 0]
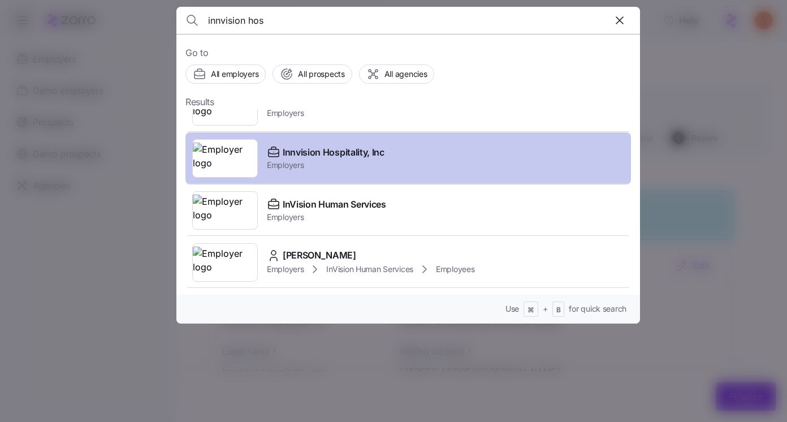
type input "innvision hos"
click at [306, 166] on span "Employers" at bounding box center [326, 164] width 118 height 11
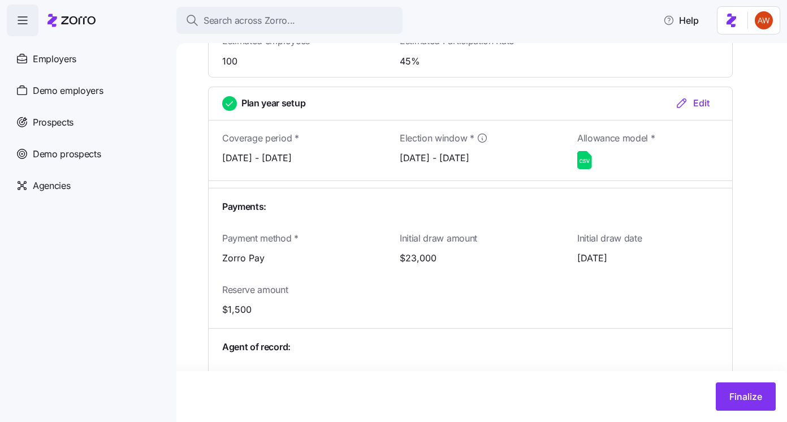
scroll to position [1355, 0]
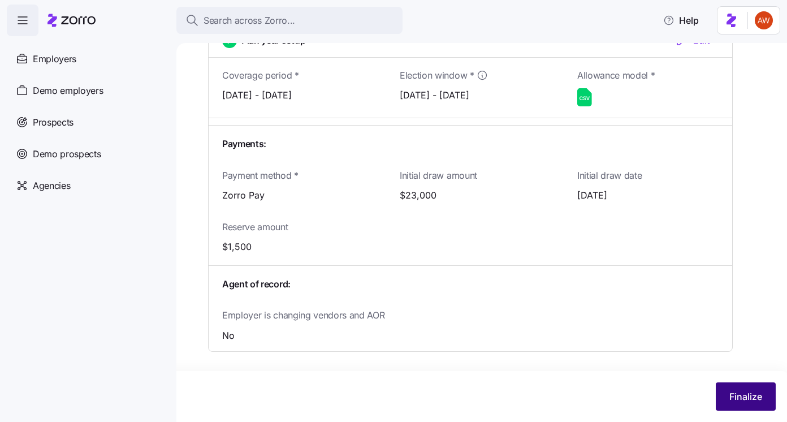
click at [723, 396] on button "Finalize" at bounding box center [745, 396] width 60 height 28
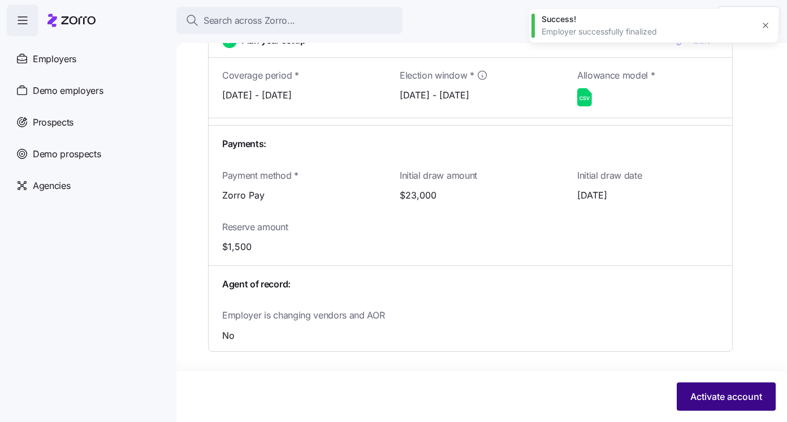
click at [687, 389] on button "Activate account" at bounding box center [725, 396] width 99 height 28
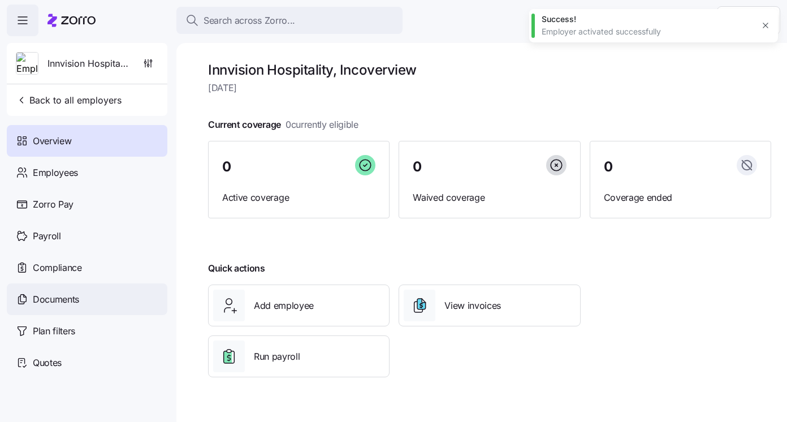
click at [89, 288] on div "Documents" at bounding box center [87, 299] width 160 height 32
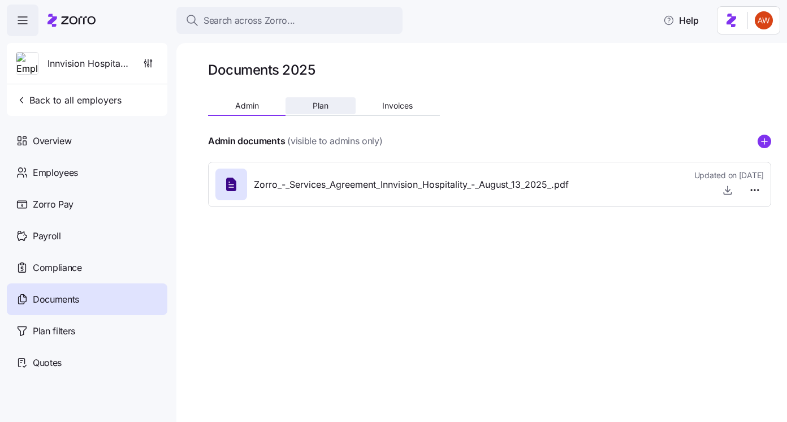
click at [332, 98] on button "Plan" at bounding box center [320, 105] width 70 height 17
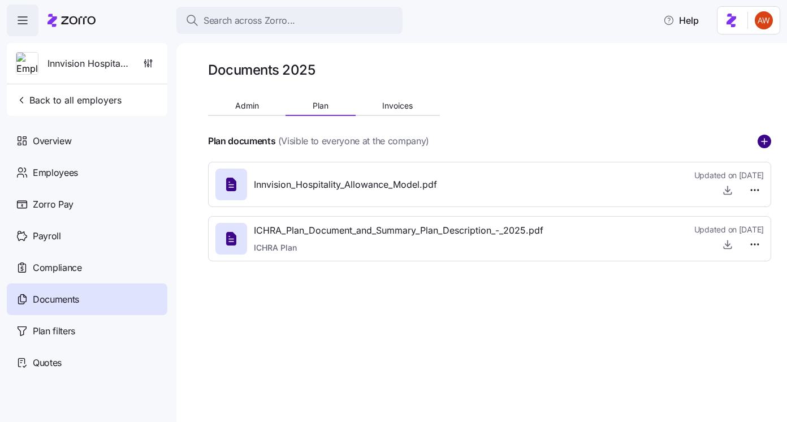
click at [765, 140] on circle "add icon" at bounding box center [764, 141] width 12 height 12
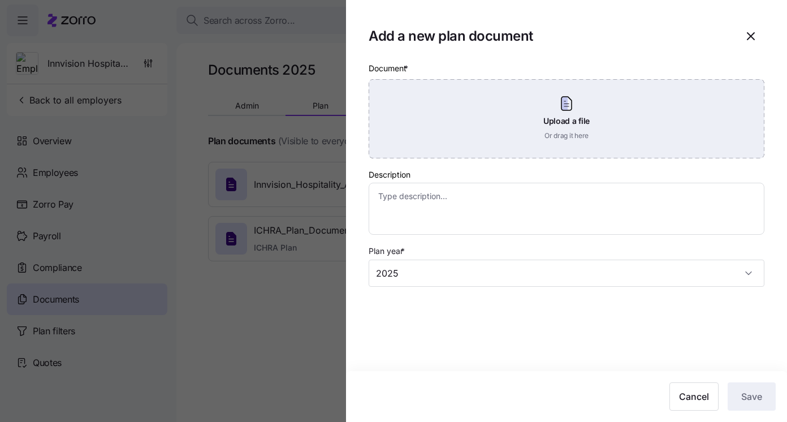
click at [573, 114] on div "Upload a file Or drag it here" at bounding box center [566, 118] width 396 height 79
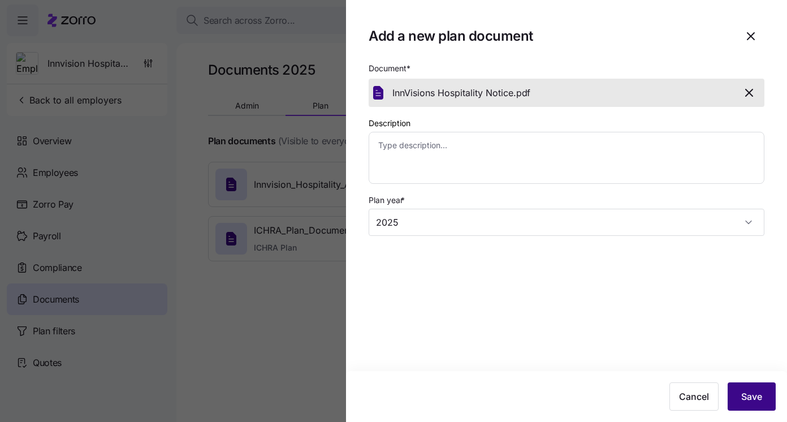
click at [743, 392] on span "Save" at bounding box center [751, 396] width 21 height 14
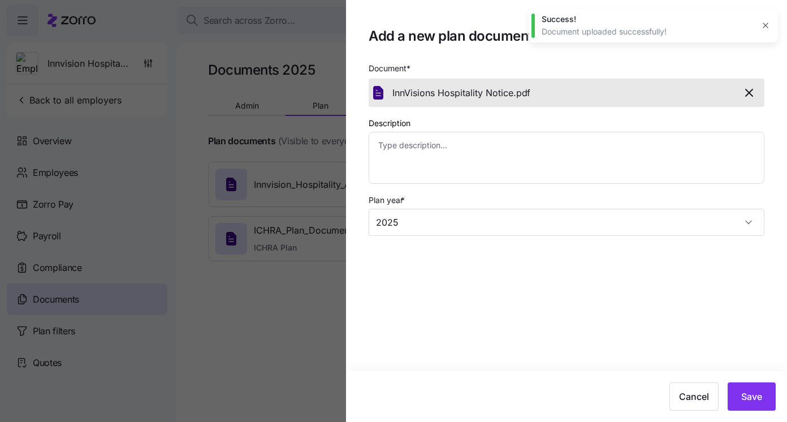
type textarea "x"
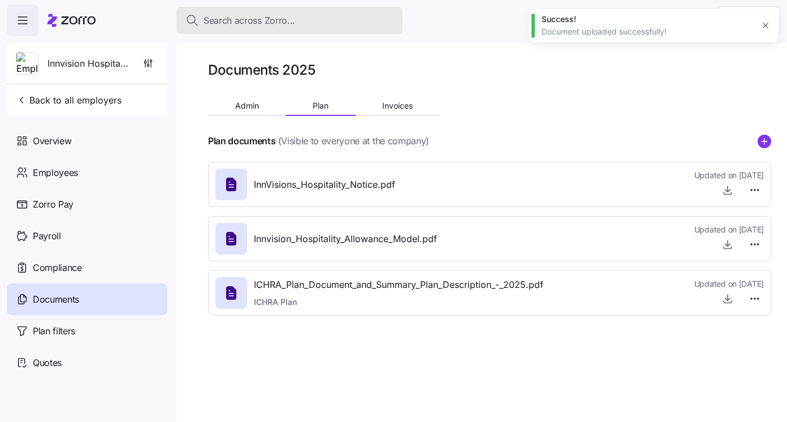
click at [378, 14] on div "Search across Zorro..." at bounding box center [289, 21] width 208 height 14
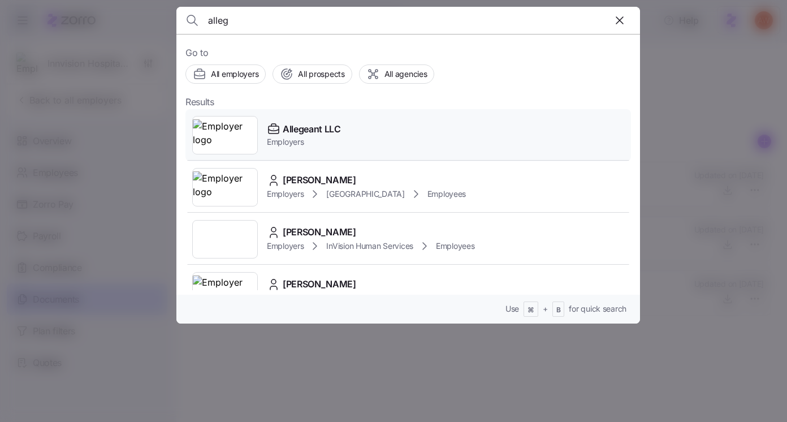
type input "alleg"
click at [328, 125] on span "Allegeant LLC" at bounding box center [312, 129] width 58 height 14
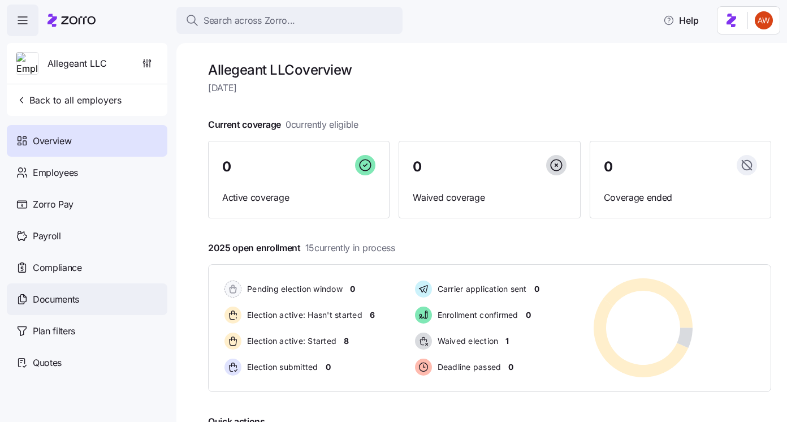
click at [77, 302] on span "Documents" at bounding box center [56, 299] width 46 height 14
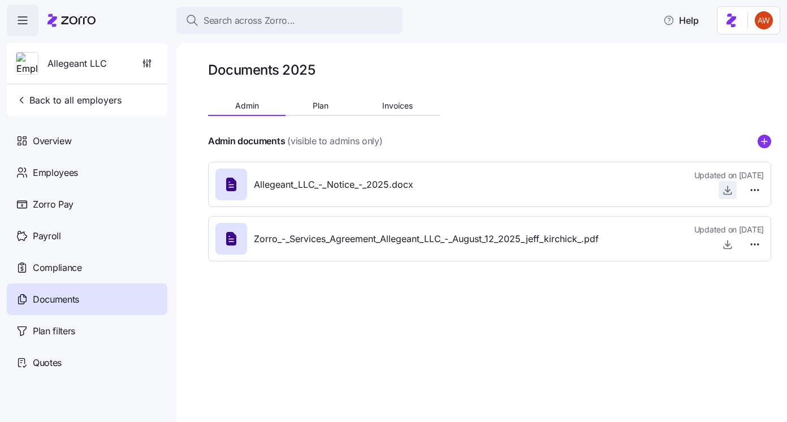
click at [728, 190] on icon "button" at bounding box center [727, 190] width 5 height 2
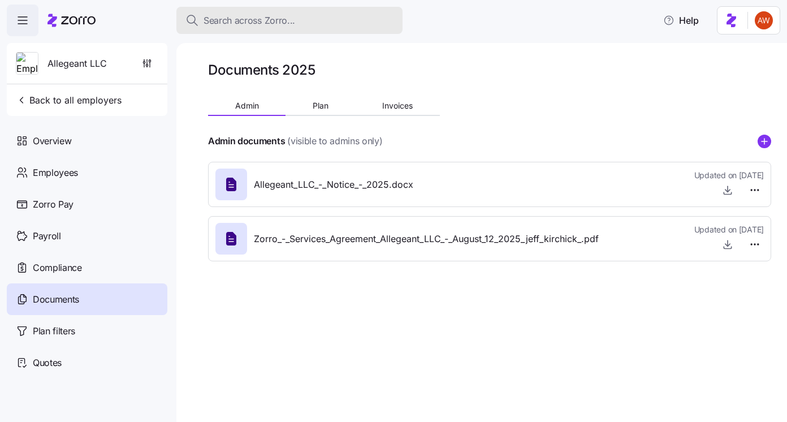
click at [237, 21] on span "Search across Zorro..." at bounding box center [249, 21] width 92 height 14
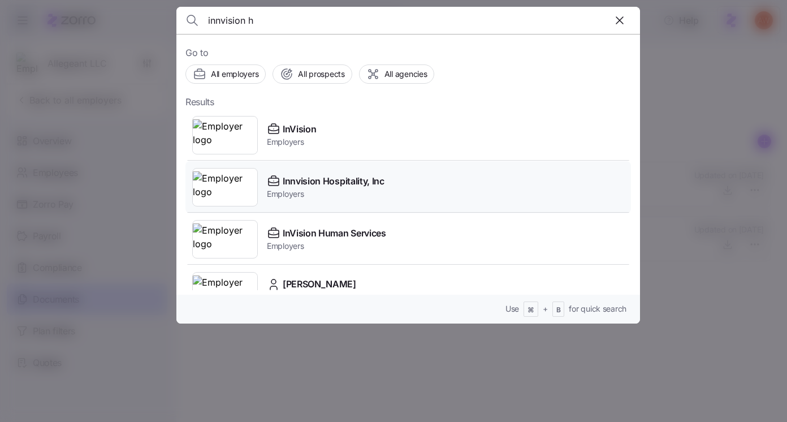
type input "innvision h"
click at [308, 176] on span "Innvision Hospitality, Inc" at bounding box center [334, 181] width 102 height 14
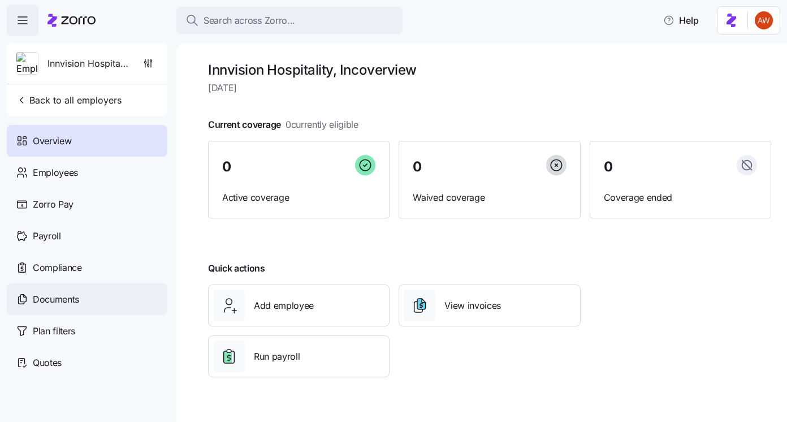
click at [87, 303] on div "Documents" at bounding box center [87, 299] width 160 height 32
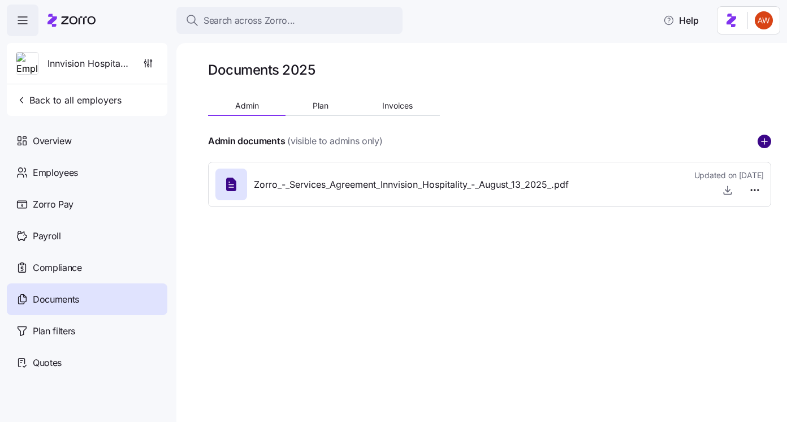
click at [765, 140] on circle "add icon" at bounding box center [764, 141] width 12 height 12
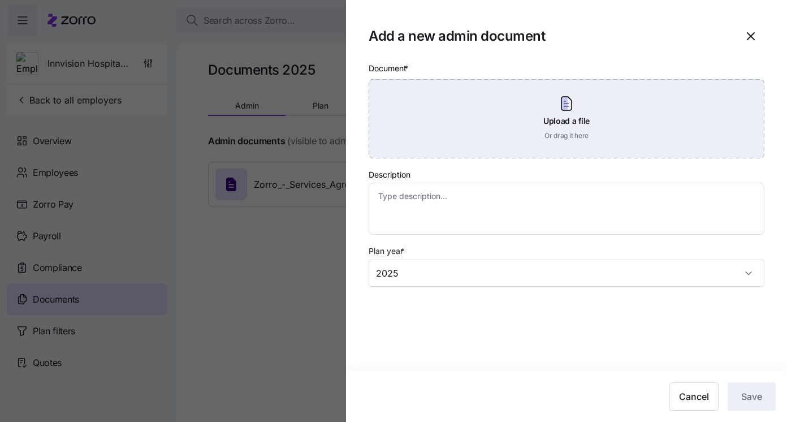
click at [604, 138] on div "Upload a file Or drag it here" at bounding box center [566, 118] width 396 height 79
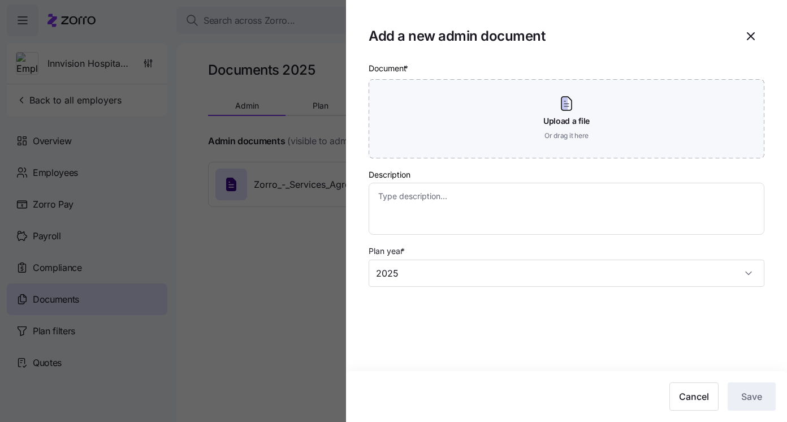
click at [308, 130] on div at bounding box center [393, 211] width 787 height 422
type textarea "x"
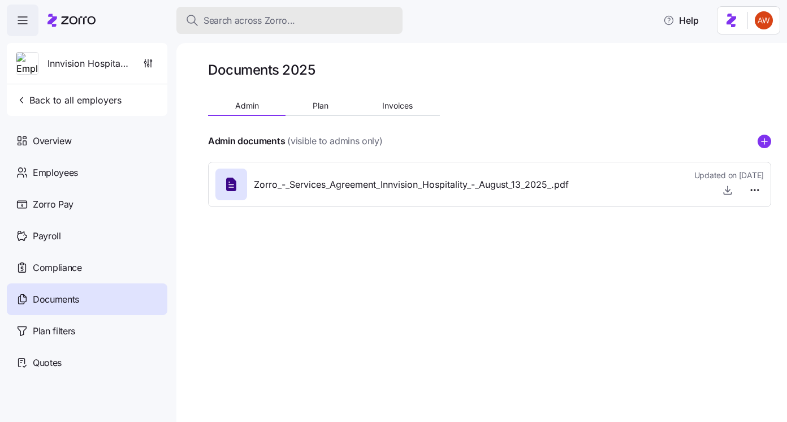
click at [270, 18] on span "Search across Zorro..." at bounding box center [249, 21] width 92 height 14
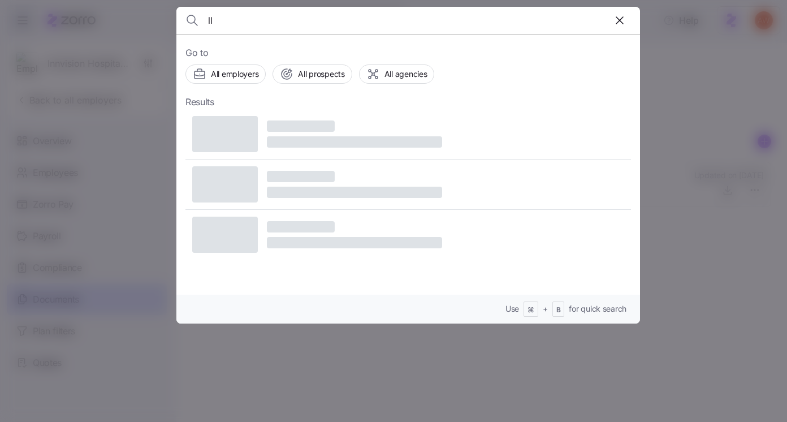
type input "l"
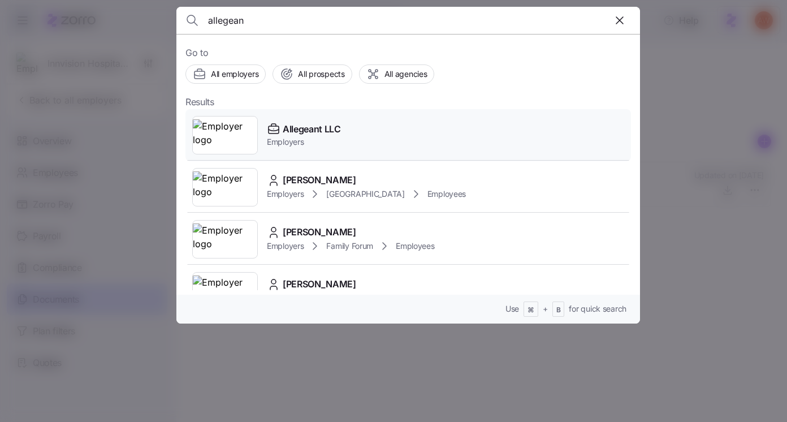
type input "allegean"
click at [302, 143] on span "Employers" at bounding box center [304, 141] width 74 height 11
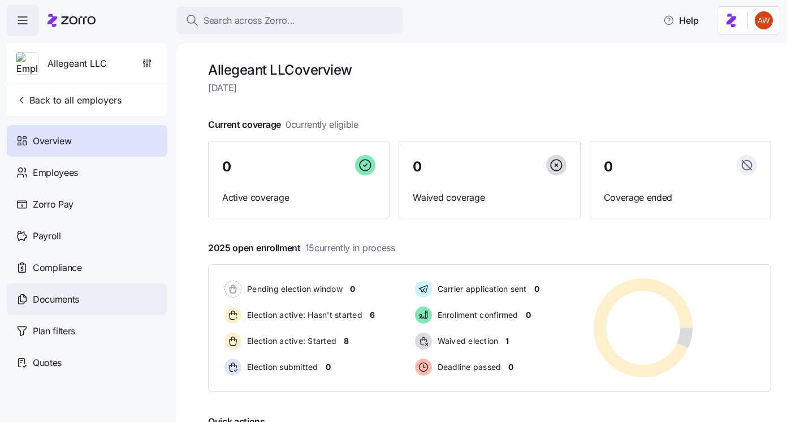
click at [93, 292] on div "Documents" at bounding box center [87, 299] width 160 height 32
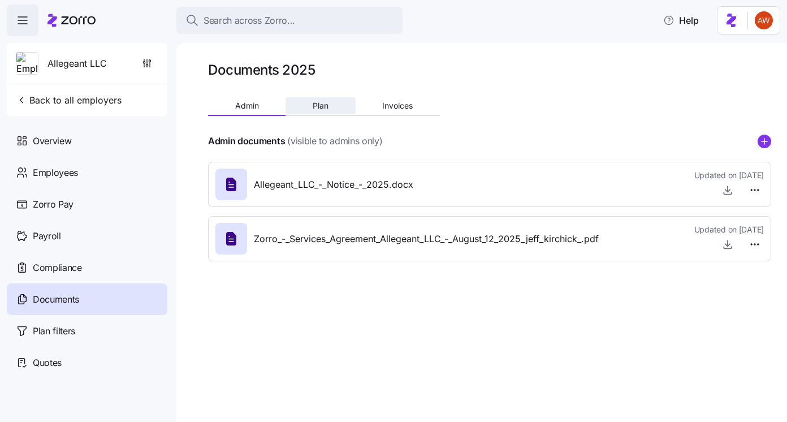
click at [311, 111] on button "Plan" at bounding box center [320, 105] width 70 height 17
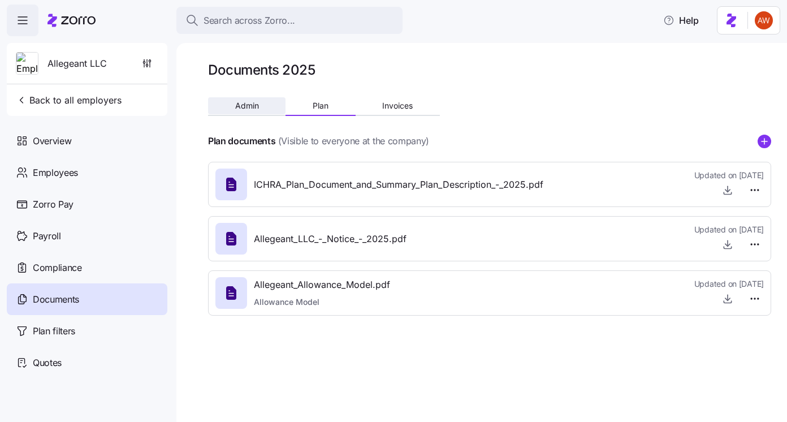
click at [253, 110] on span "Admin" at bounding box center [247, 106] width 24 height 8
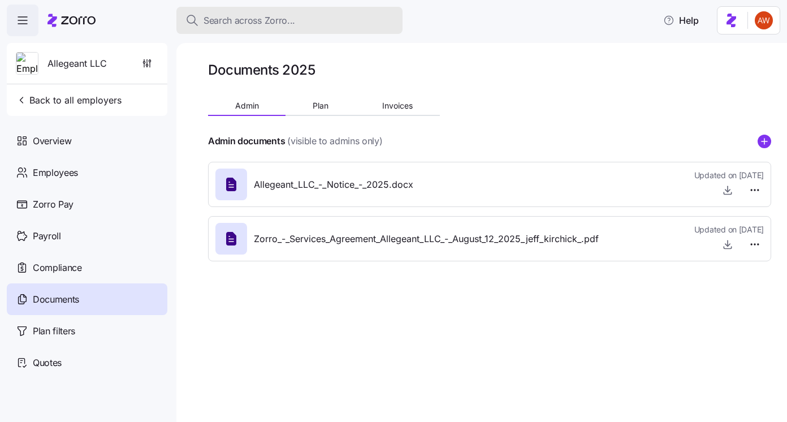
click at [255, 17] on span "Search across Zorro..." at bounding box center [249, 21] width 92 height 14
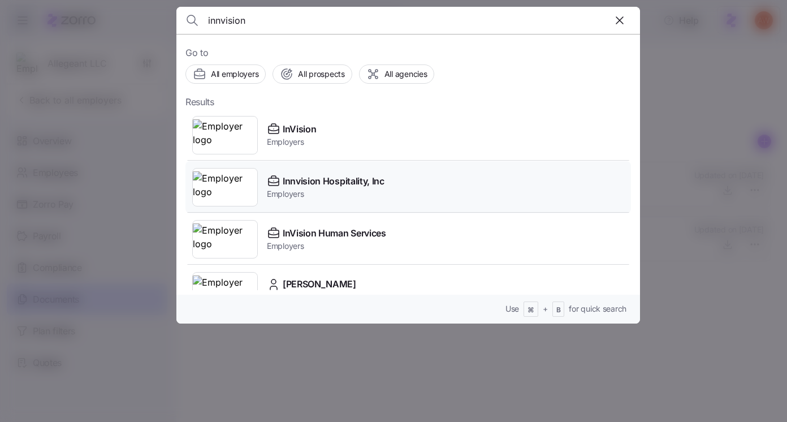
type input "innvision"
click at [279, 183] on icon at bounding box center [273, 181] width 10 height 7
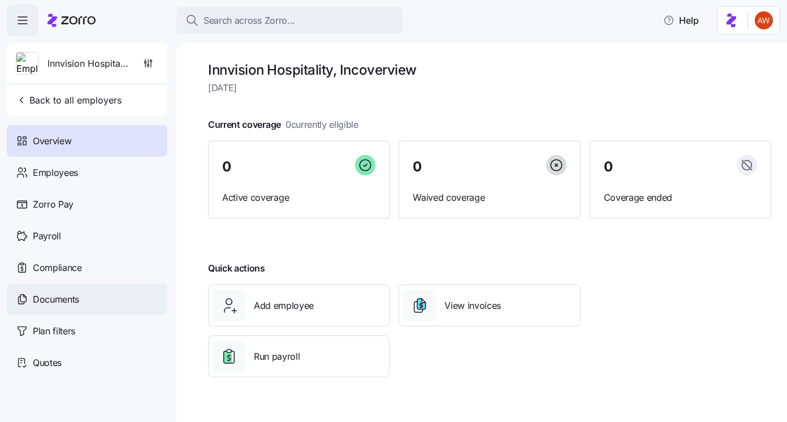
click at [92, 286] on div "Documents" at bounding box center [87, 299] width 160 height 32
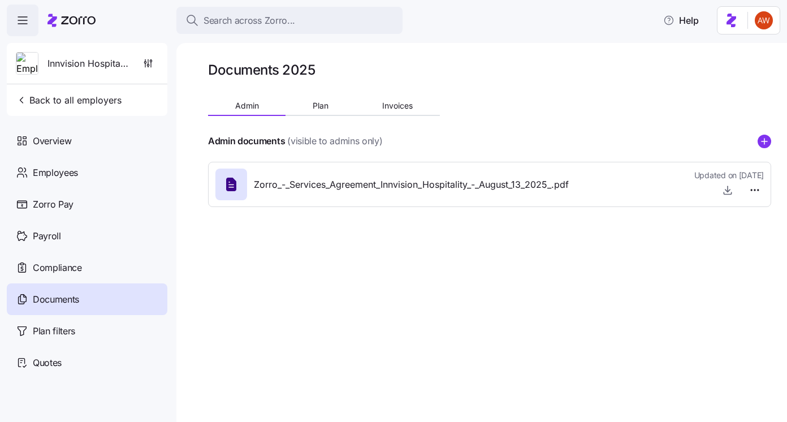
click at [771, 135] on div "Documents 2025 Admin Plan Invoices Admin documents (visible to admins only) Zor…" at bounding box center [481, 232] width 610 height 379
click at [769, 137] on circle "add icon" at bounding box center [764, 141] width 12 height 12
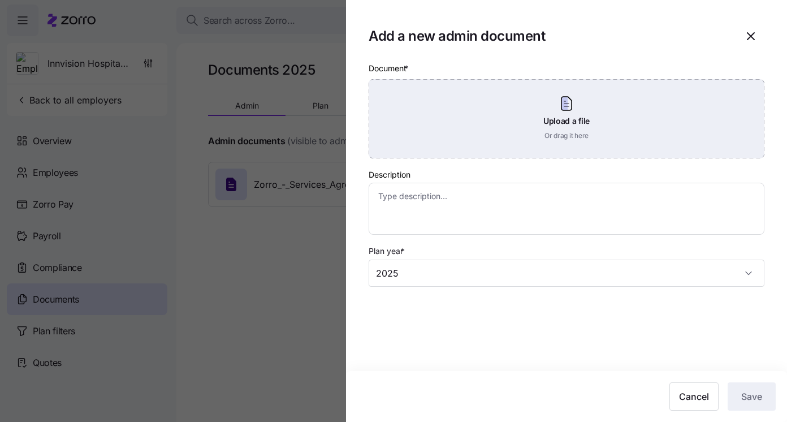
click at [561, 111] on div "Upload a file Or drag it here" at bounding box center [566, 118] width 396 height 79
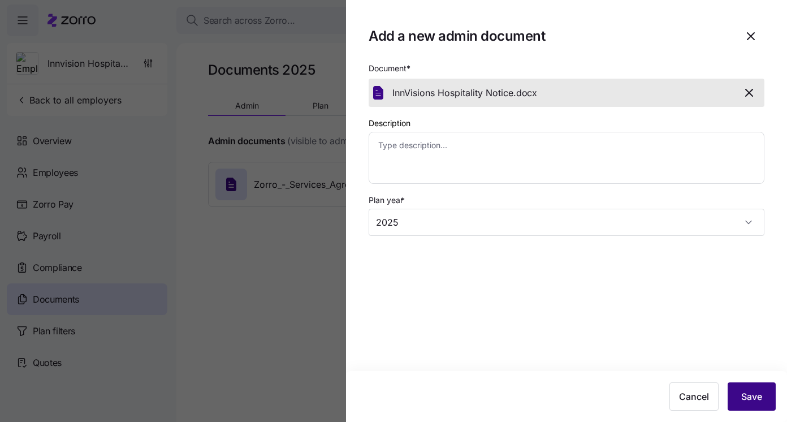
click at [769, 396] on button "Save" at bounding box center [751, 396] width 48 height 28
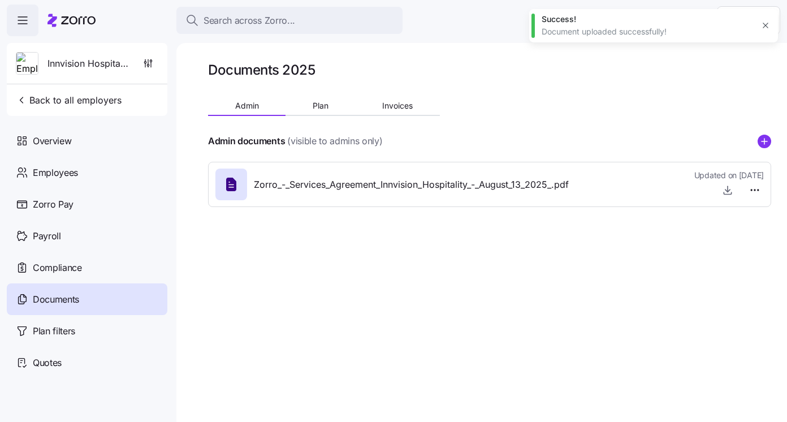
type textarea "x"
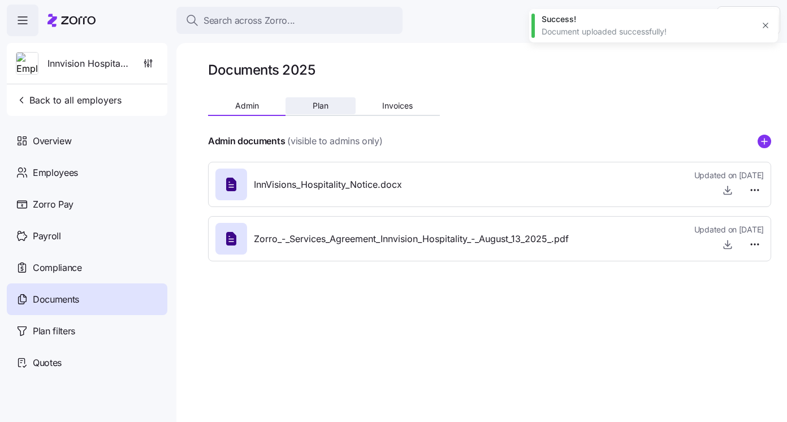
click at [322, 112] on button "Plan" at bounding box center [320, 105] width 70 height 17
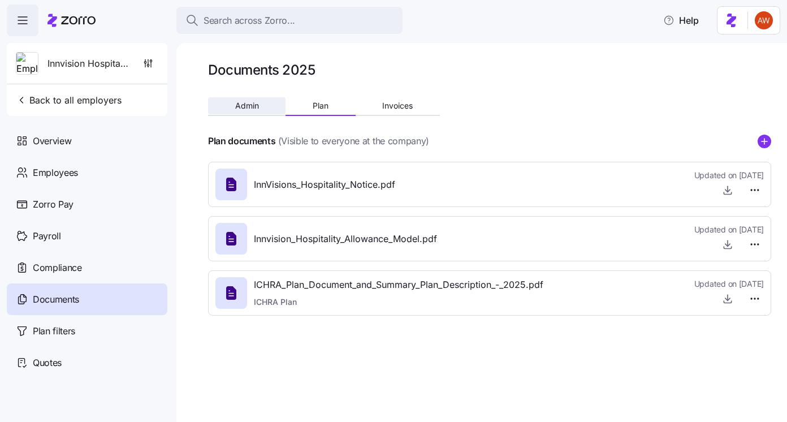
click at [254, 105] on span "Admin" at bounding box center [247, 106] width 24 height 8
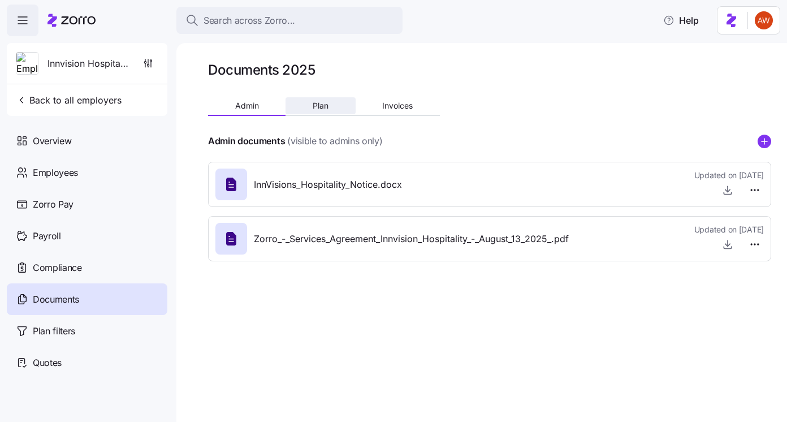
click at [315, 106] on span "Plan" at bounding box center [321, 106] width 16 height 8
